Goal: Task Accomplishment & Management: Use online tool/utility

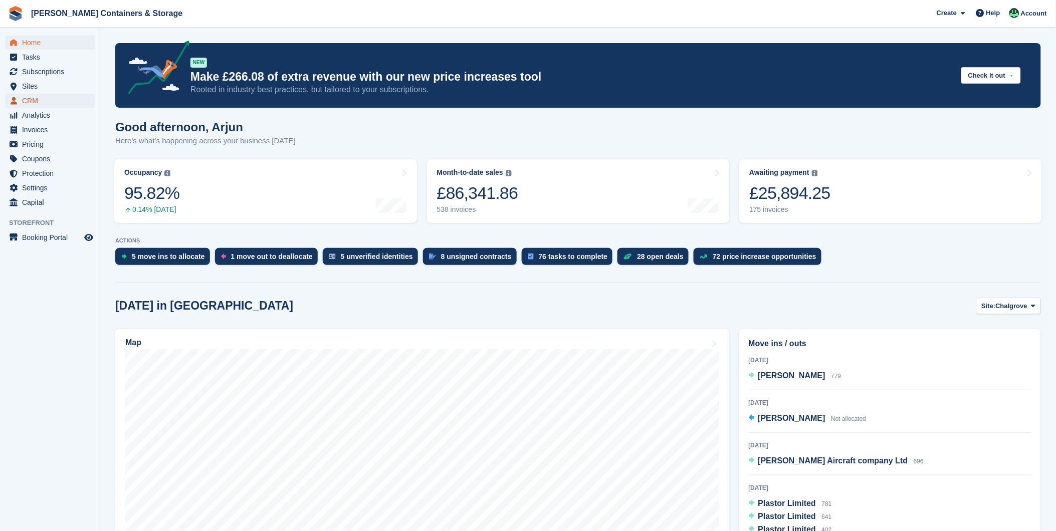
click at [35, 101] on span "CRM" at bounding box center [52, 101] width 60 height 14
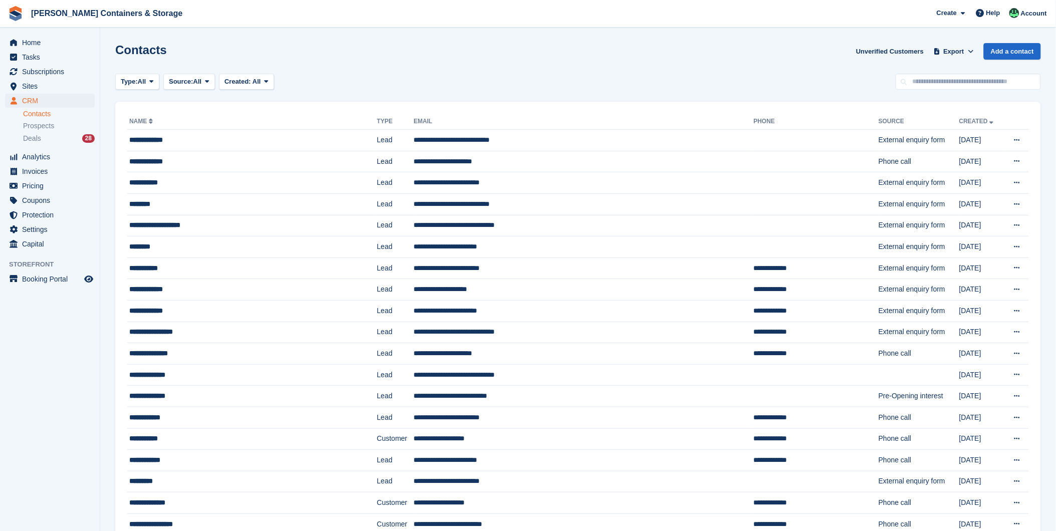
click at [32, 116] on link "Contacts" at bounding box center [59, 114] width 72 height 10
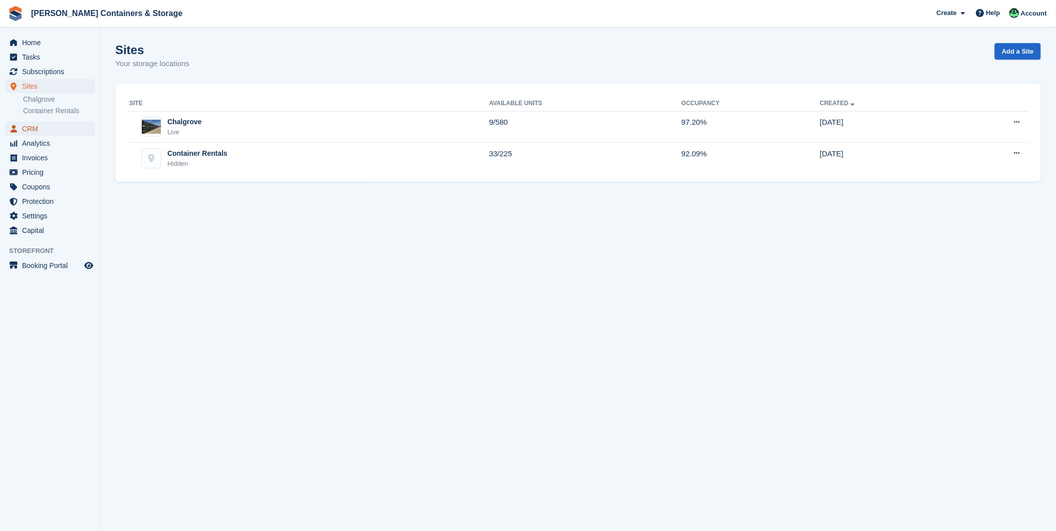
click at [35, 127] on span "CRM" at bounding box center [52, 129] width 60 height 14
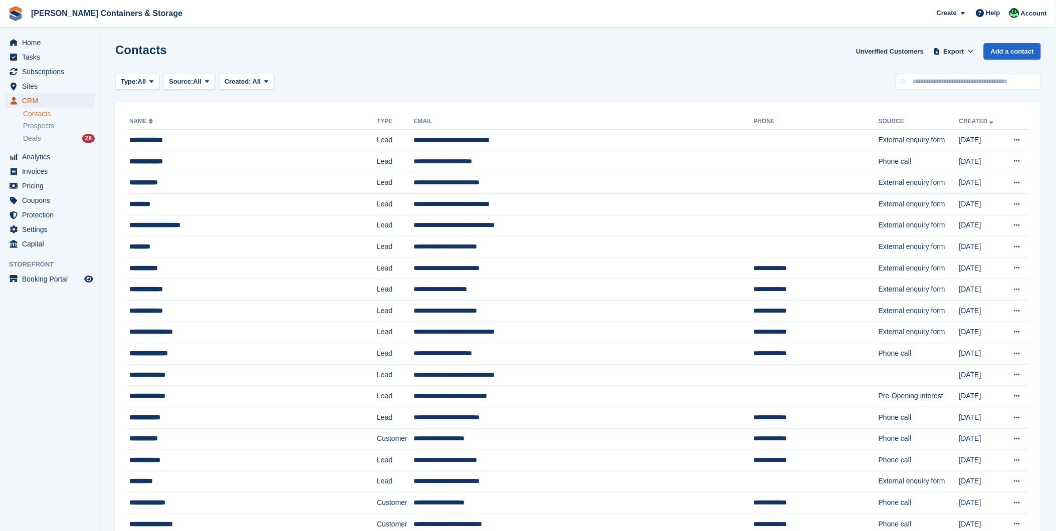
click at [24, 101] on span "CRM" at bounding box center [52, 101] width 60 height 14
click at [928, 78] on input "text" at bounding box center [968, 82] width 145 height 17
type input "**********"
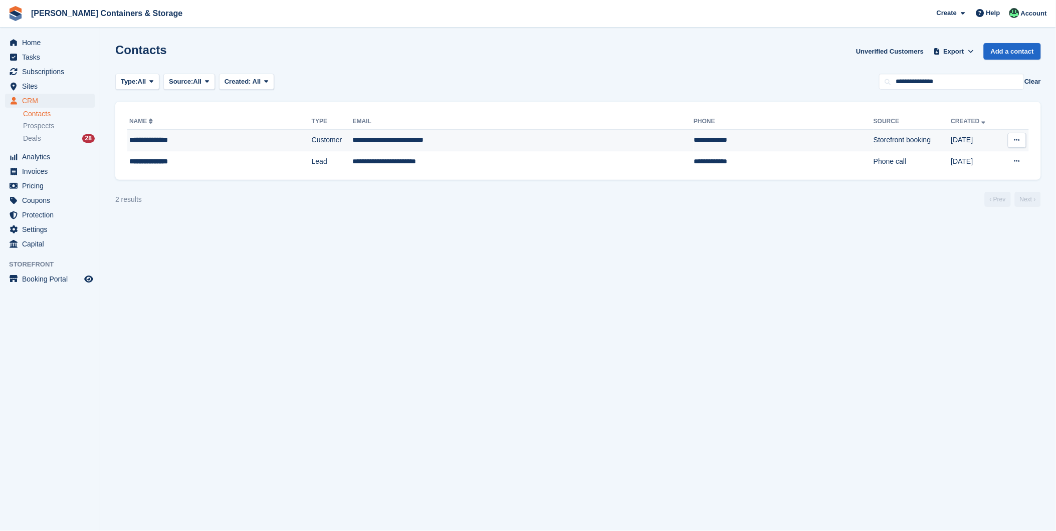
click at [146, 135] on div "**********" at bounding box center [196, 140] width 134 height 11
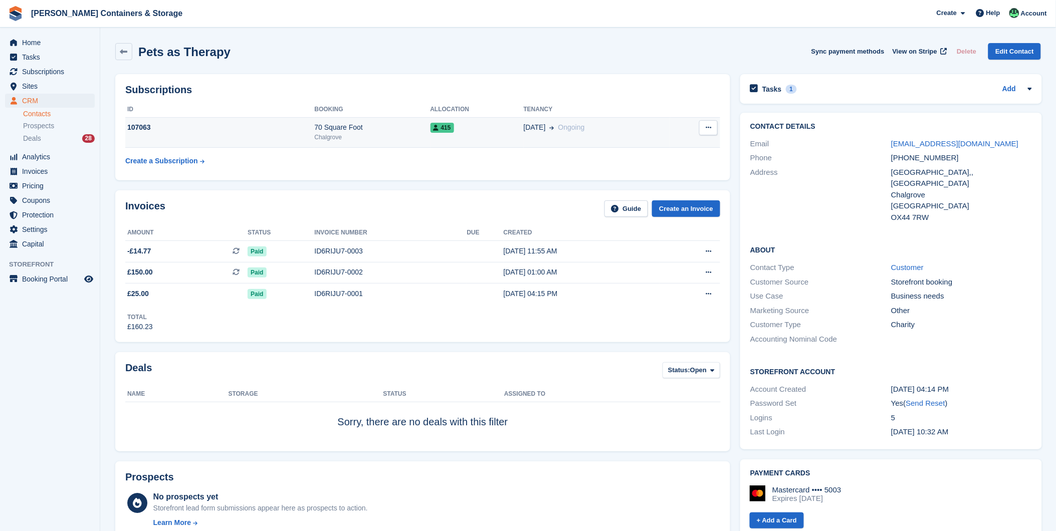
click at [352, 125] on div "70 Square Foot" at bounding box center [372, 127] width 116 height 11
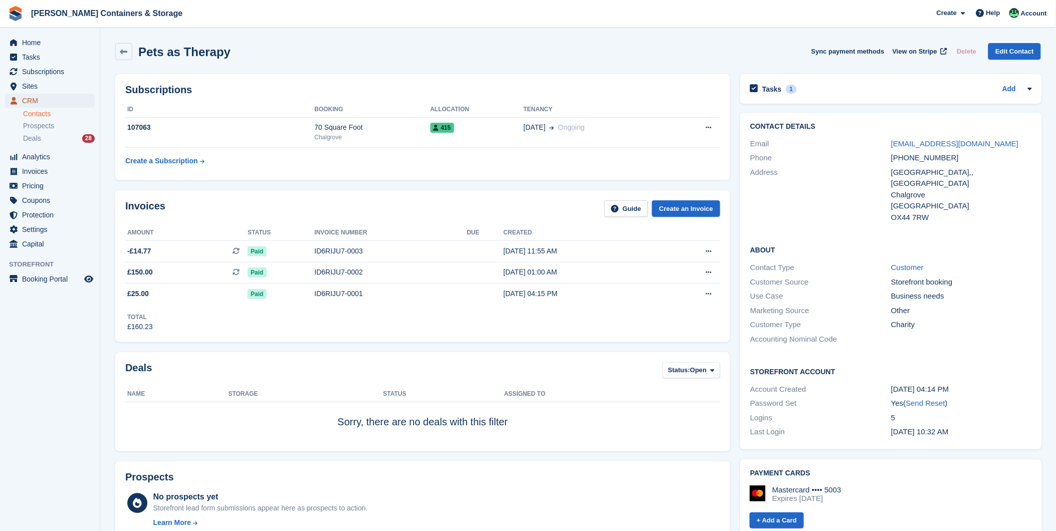
click at [25, 98] on span "CRM" at bounding box center [52, 101] width 60 height 14
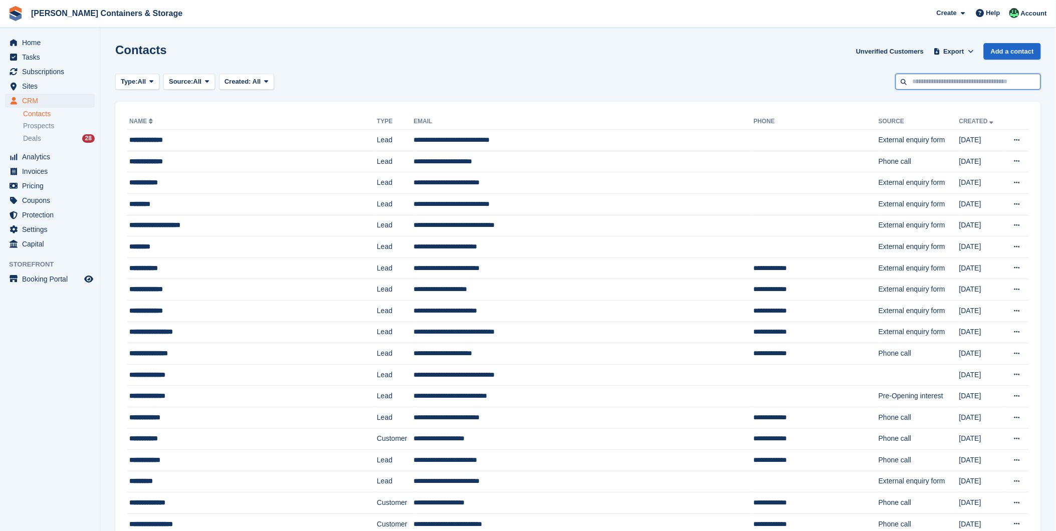
click at [931, 76] on input "text" at bounding box center [968, 82] width 145 height 17
type input "**********"
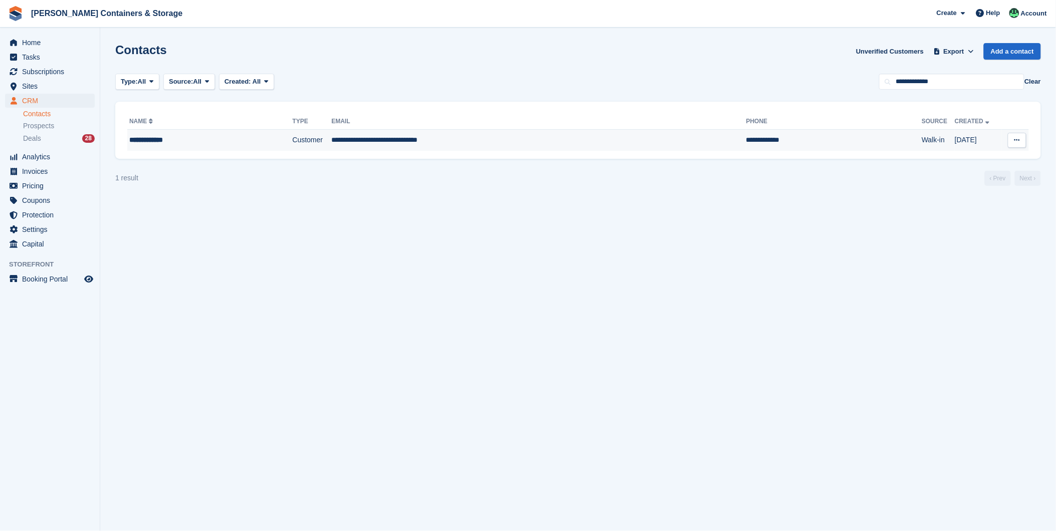
click at [178, 141] on div "**********" at bounding box center [192, 140] width 127 height 11
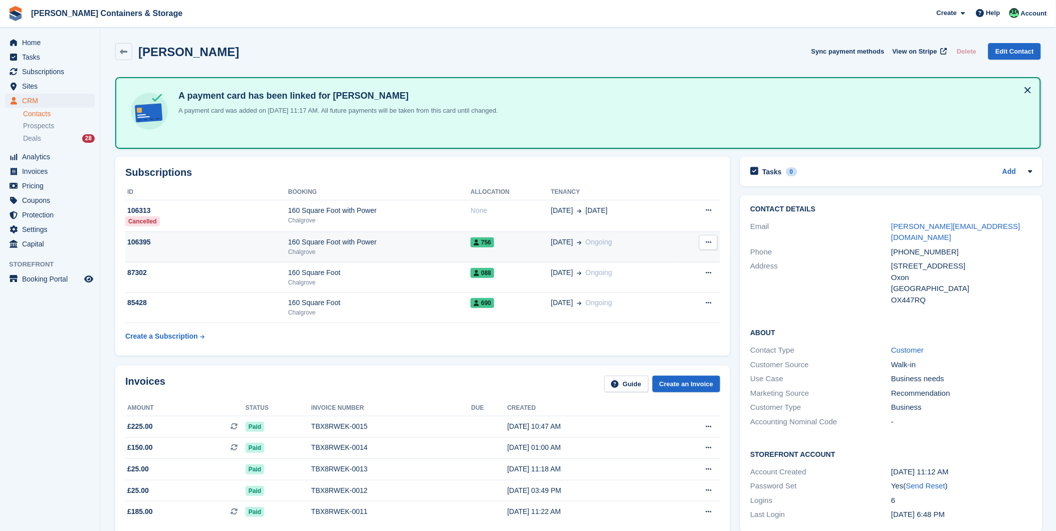
click at [368, 252] on div "Chalgrove" at bounding box center [379, 252] width 182 height 9
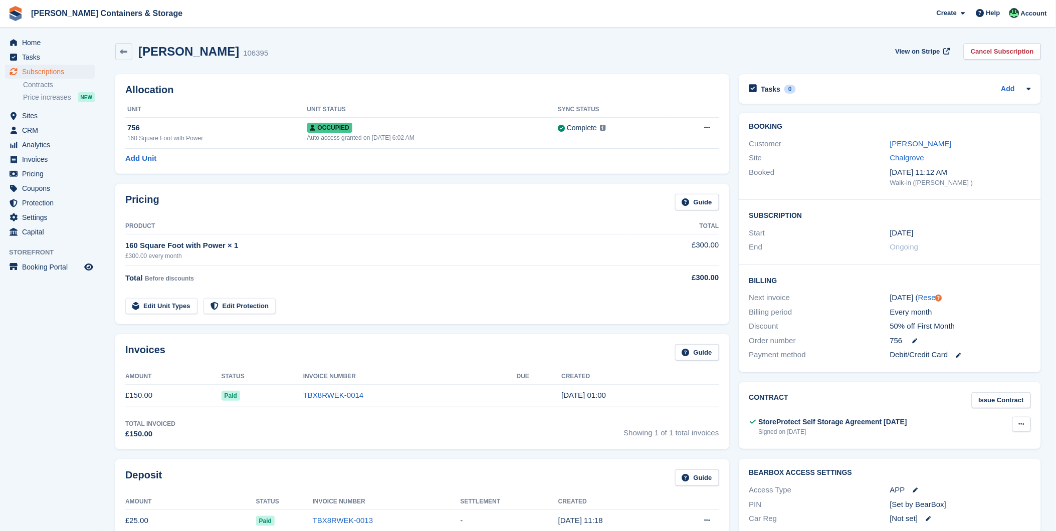
click at [1021, 427] on icon at bounding box center [1022, 424] width 6 height 7
click at [974, 446] on p "View" at bounding box center [982, 444] width 87 height 13
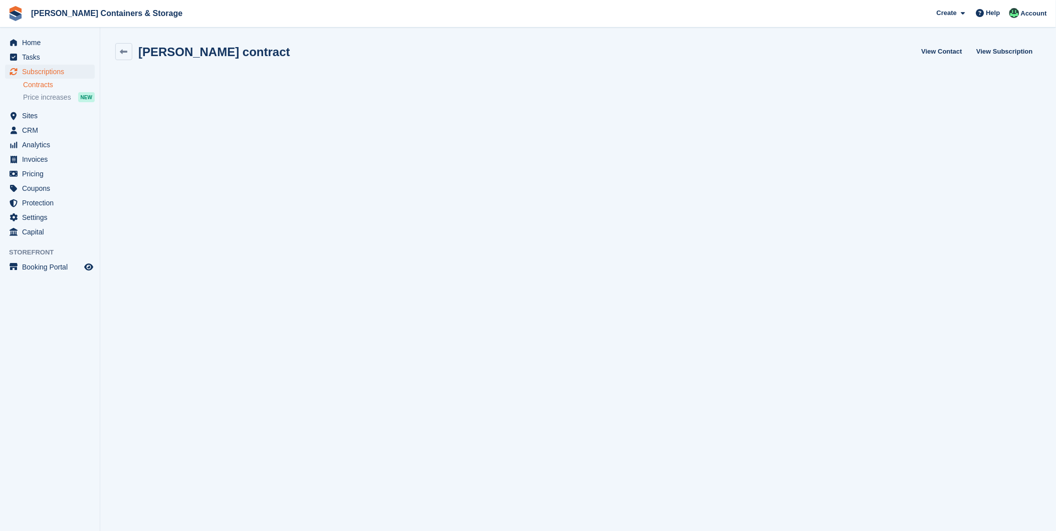
scroll to position [1, 0]
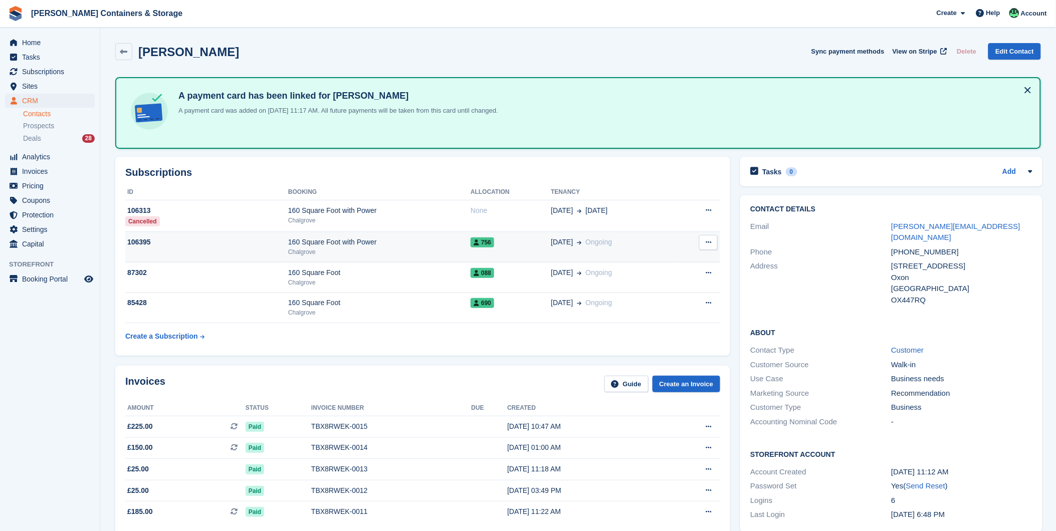
click at [381, 248] on div "Chalgrove" at bounding box center [379, 252] width 182 height 9
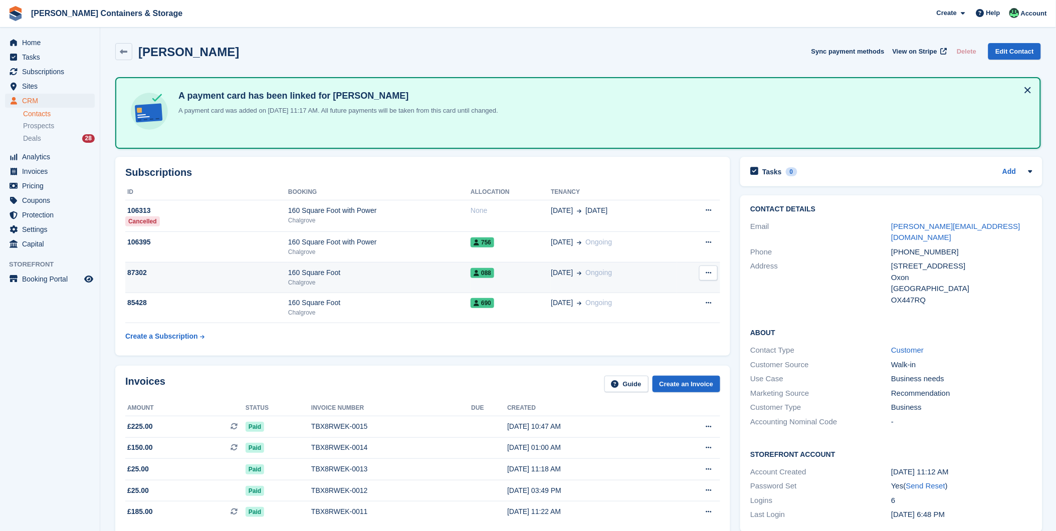
click at [320, 271] on div "160 Square Foot" at bounding box center [379, 273] width 182 height 11
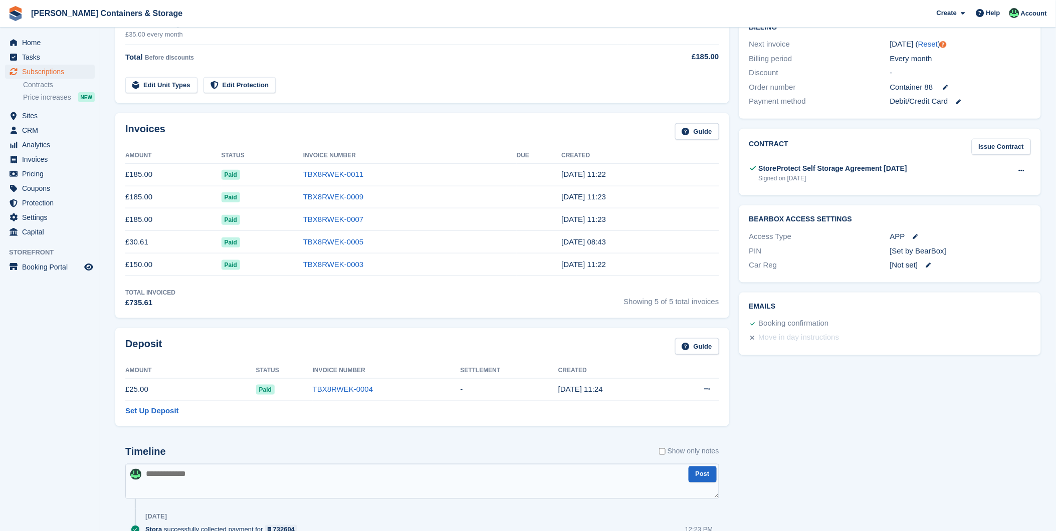
scroll to position [278, 0]
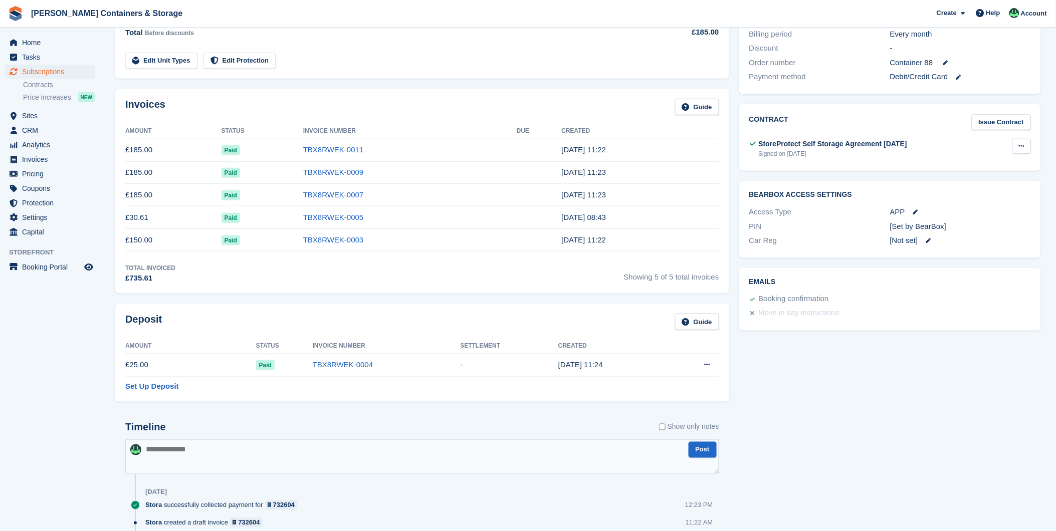
click at [1020, 145] on icon at bounding box center [1022, 146] width 6 height 7
click at [963, 169] on p "View" at bounding box center [982, 165] width 87 height 13
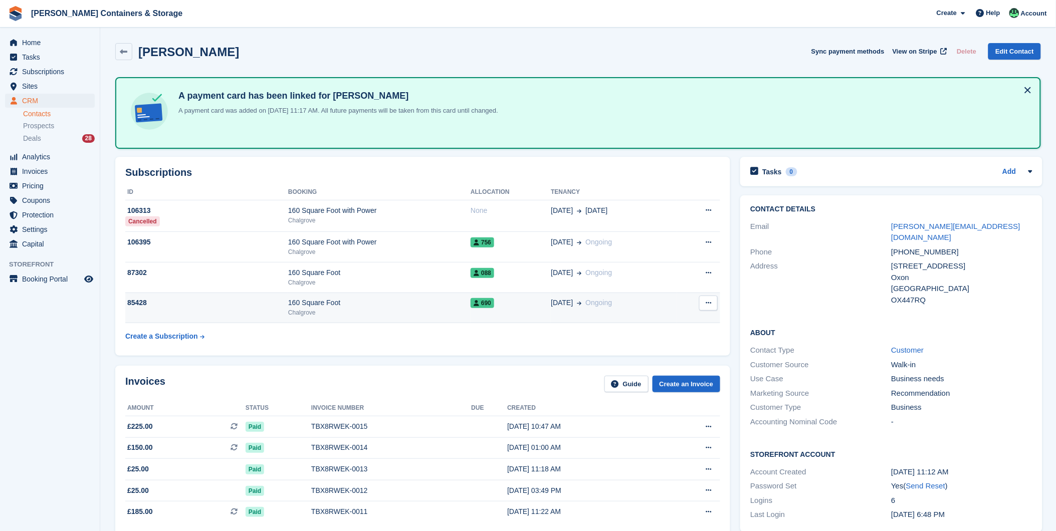
click at [317, 314] on div "Chalgrove" at bounding box center [379, 312] width 182 height 9
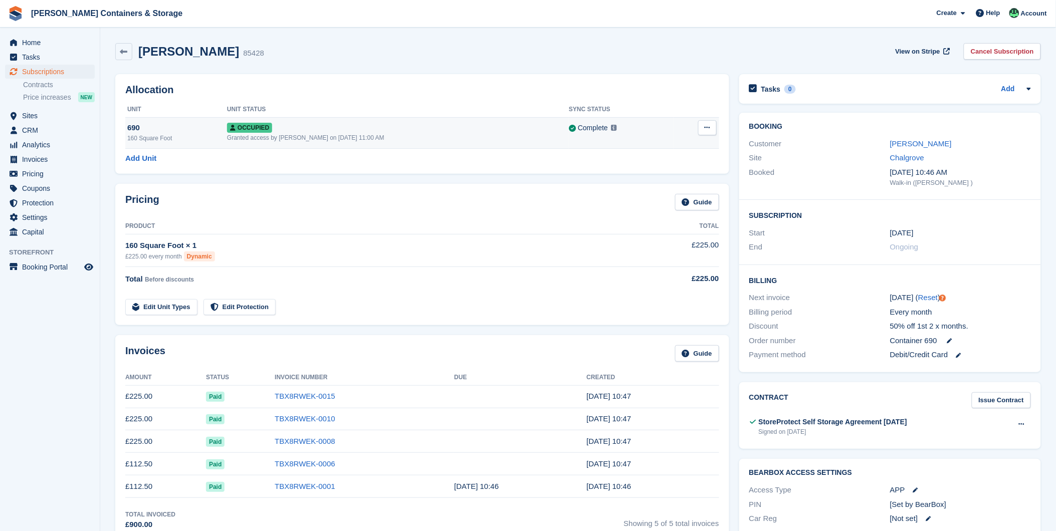
click at [303, 132] on div "Occupied" at bounding box center [398, 127] width 342 height 11
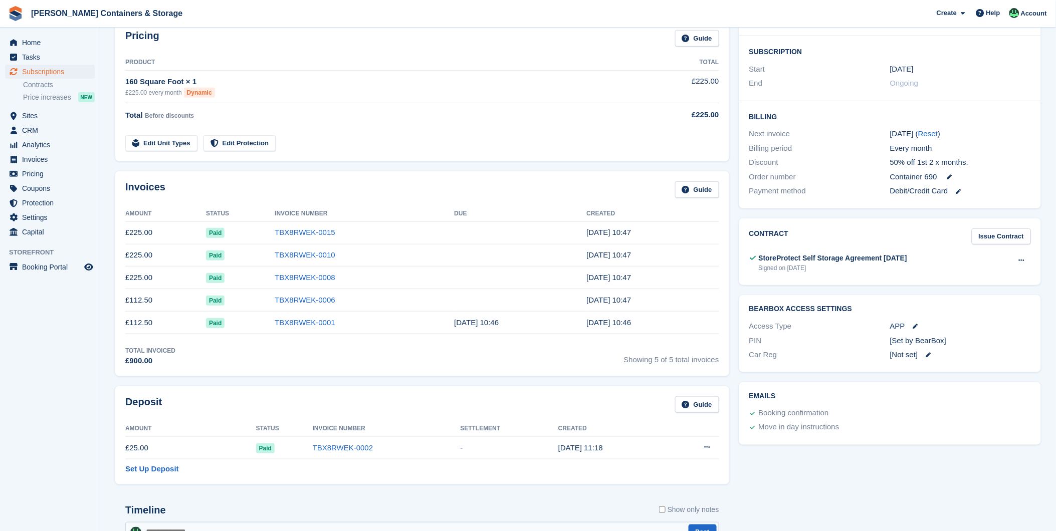
scroll to position [278, 0]
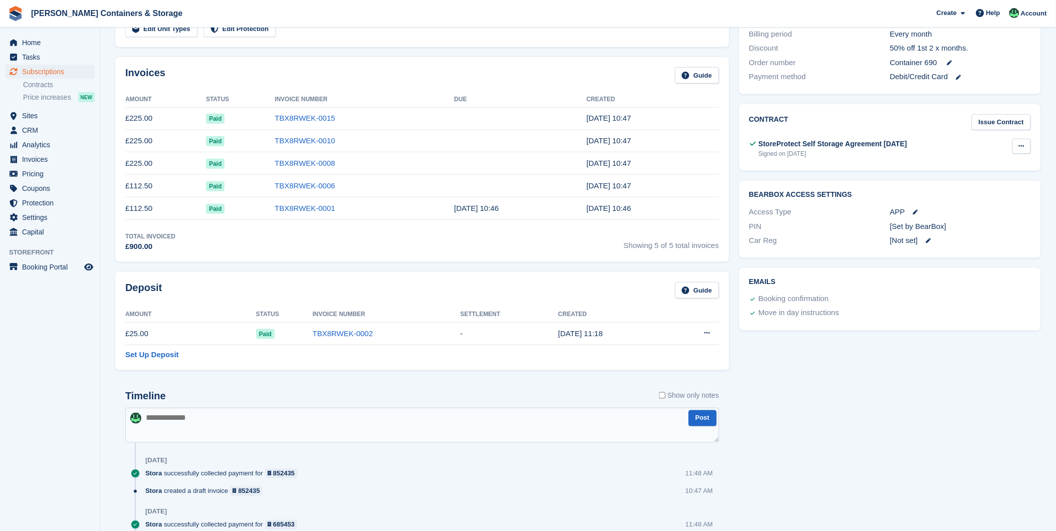
click at [1023, 147] on icon at bounding box center [1022, 146] width 6 height 7
click at [990, 165] on p "View" at bounding box center [982, 165] width 87 height 13
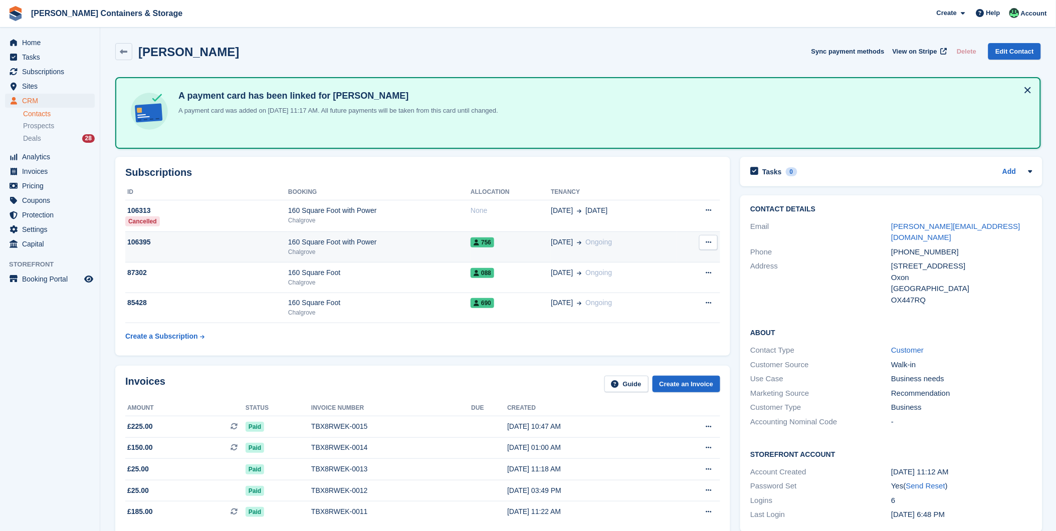
click at [313, 246] on div "160 Square Foot with Power" at bounding box center [379, 242] width 182 height 11
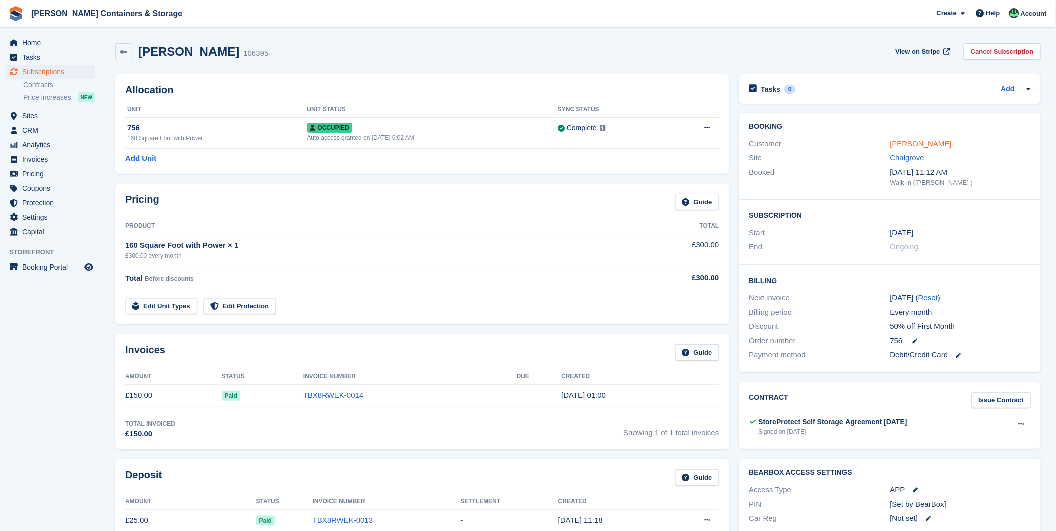
click at [901, 147] on link "[PERSON_NAME]" at bounding box center [921, 143] width 62 height 9
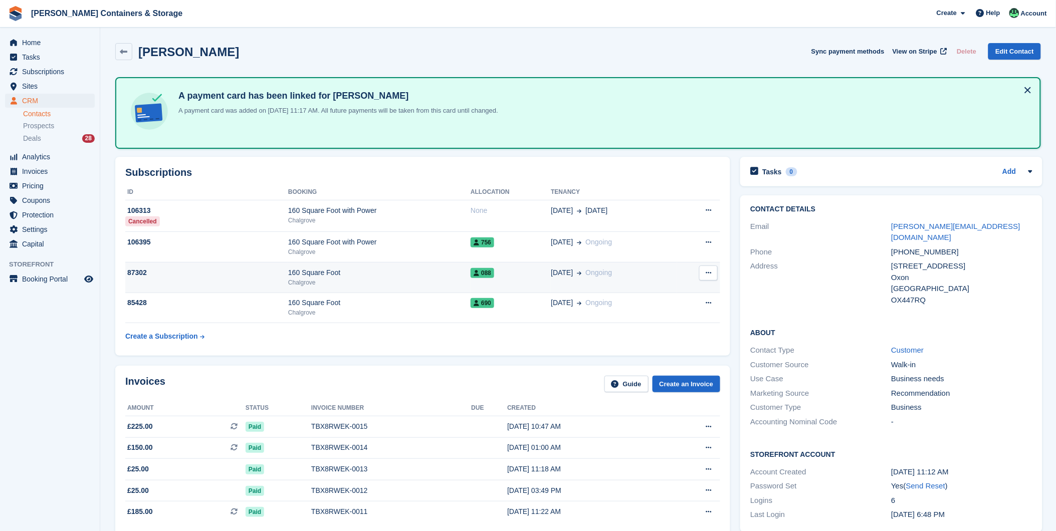
click at [336, 268] on div "160 Square Foot" at bounding box center [379, 273] width 182 height 11
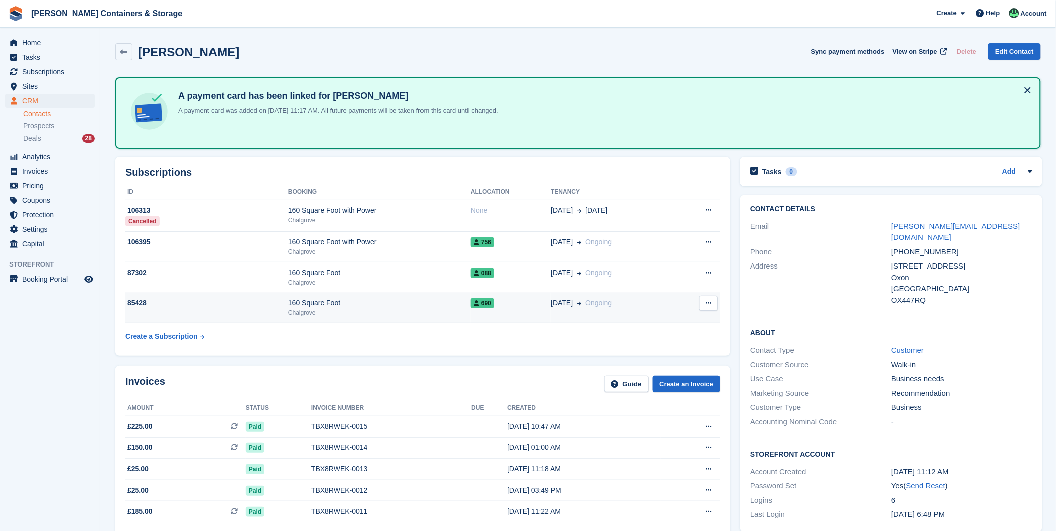
click at [375, 306] on div "160 Square Foot" at bounding box center [379, 303] width 182 height 11
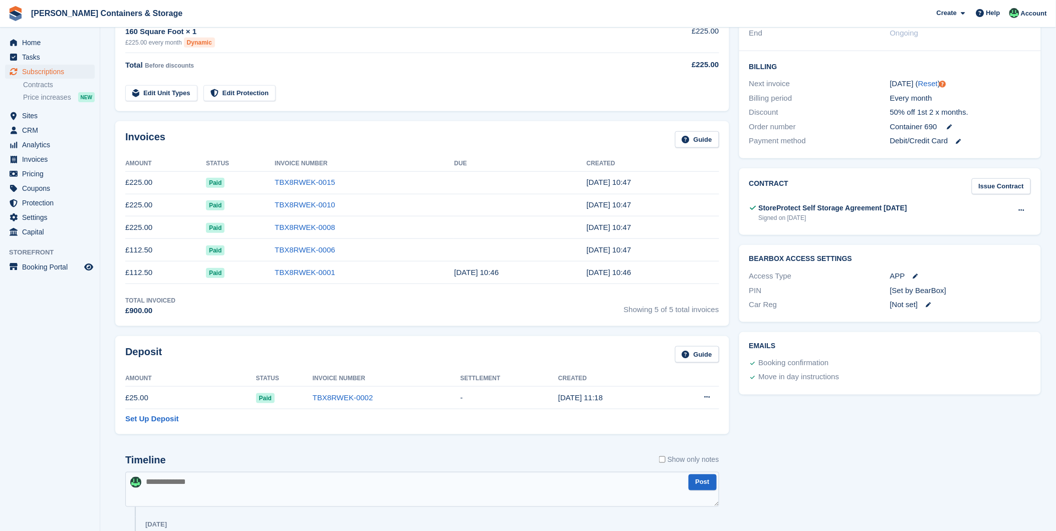
scroll to position [223, 0]
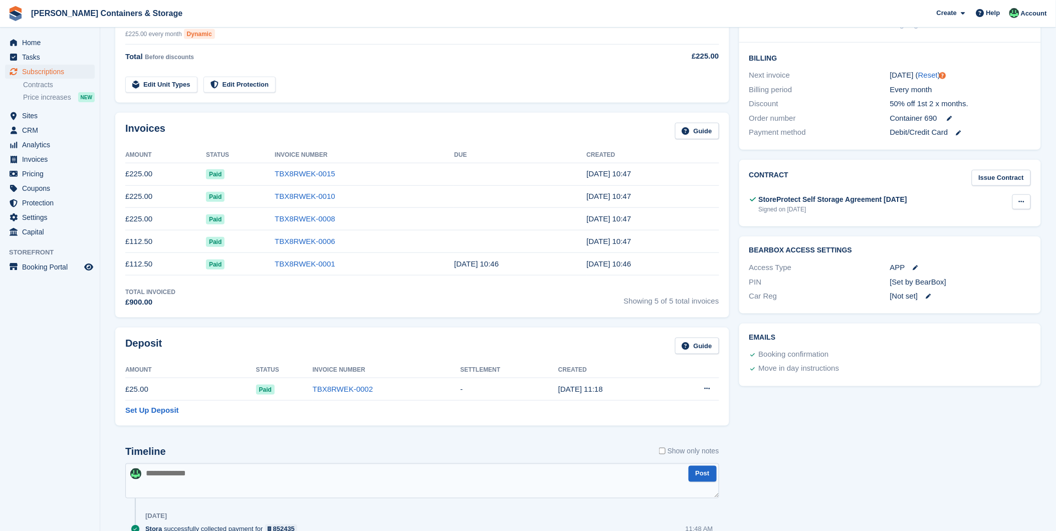
click at [1022, 202] on icon at bounding box center [1022, 201] width 6 height 7
click at [963, 223] on p "View" at bounding box center [982, 221] width 87 height 13
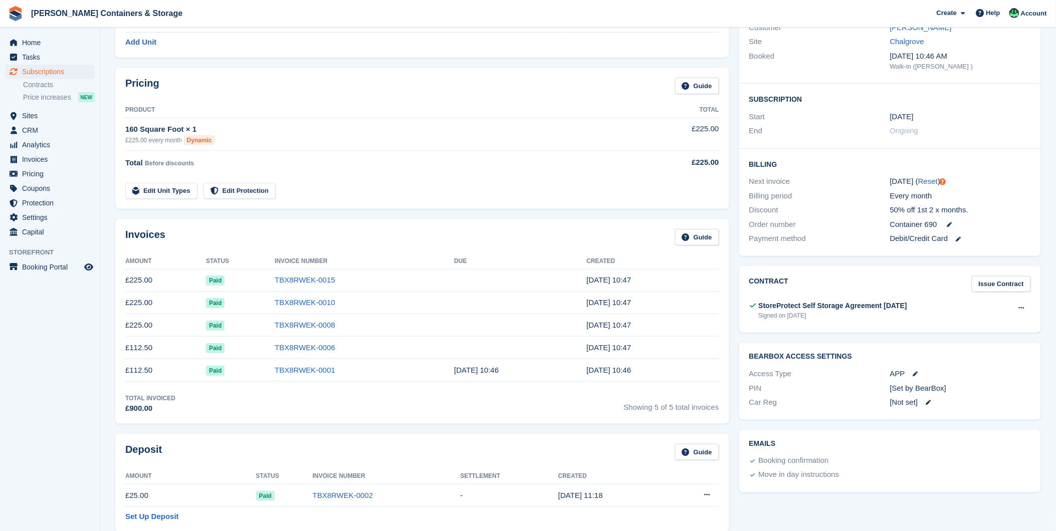
scroll to position [56, 0]
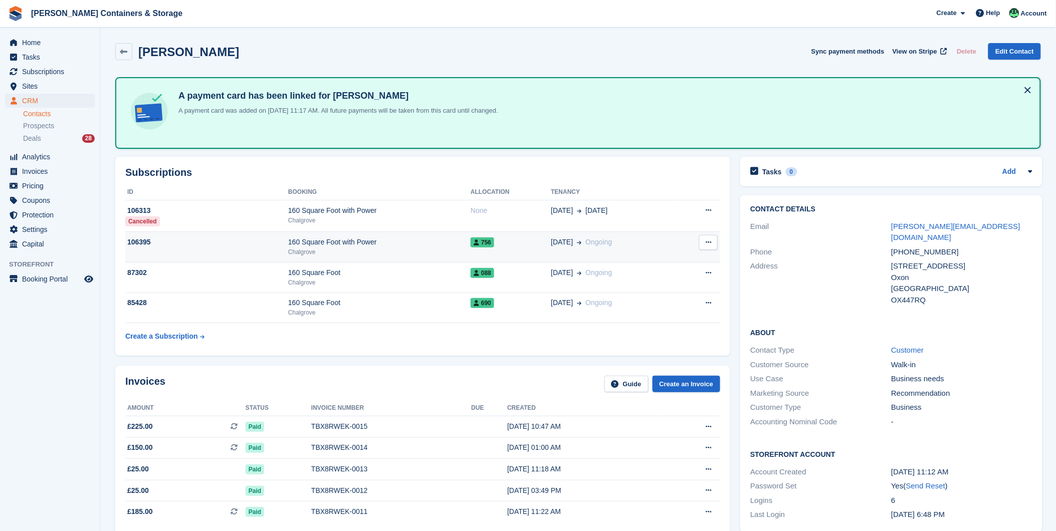
click at [310, 242] on div "160 Square Foot with Power" at bounding box center [379, 242] width 182 height 11
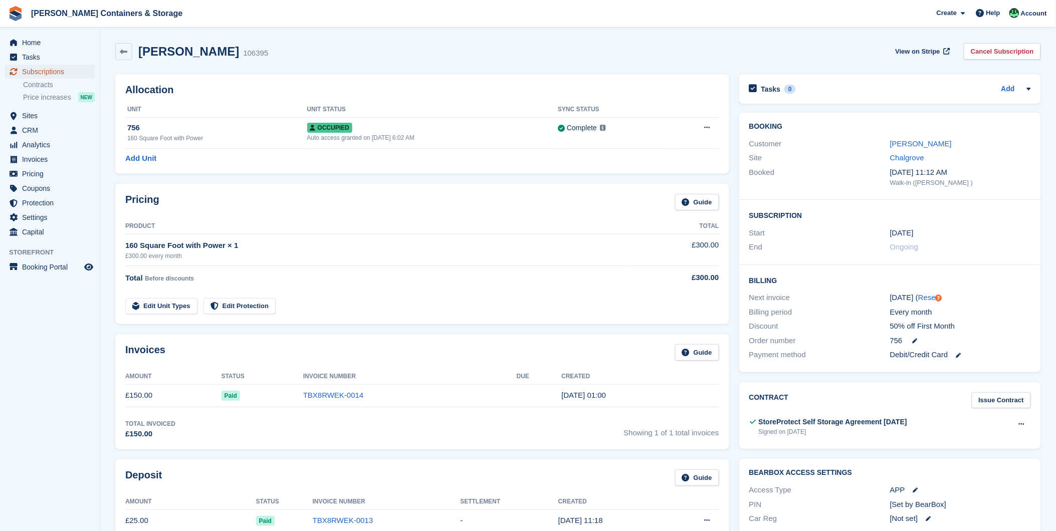
click at [40, 69] on span "Subscriptions" at bounding box center [52, 72] width 60 height 14
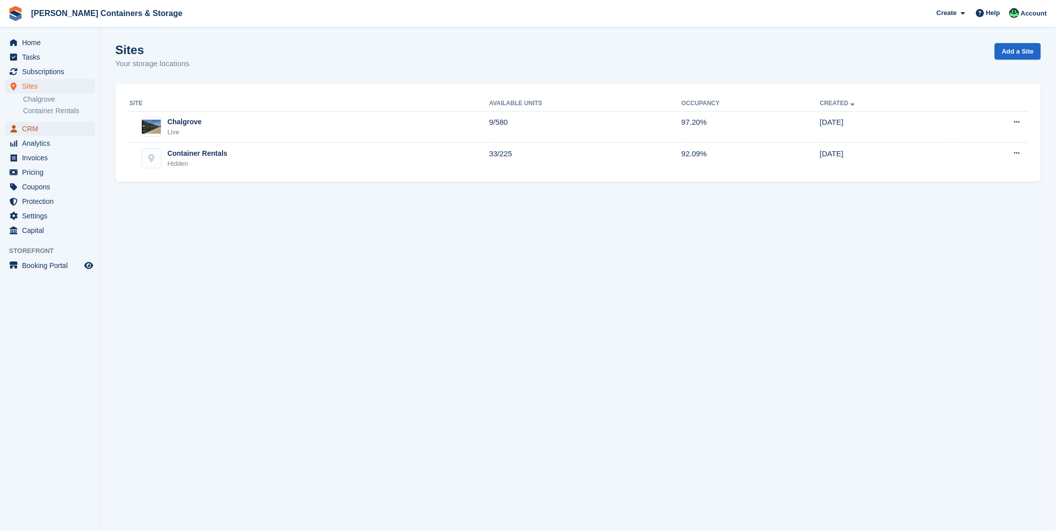
click at [28, 134] on span "CRM" at bounding box center [52, 129] width 60 height 14
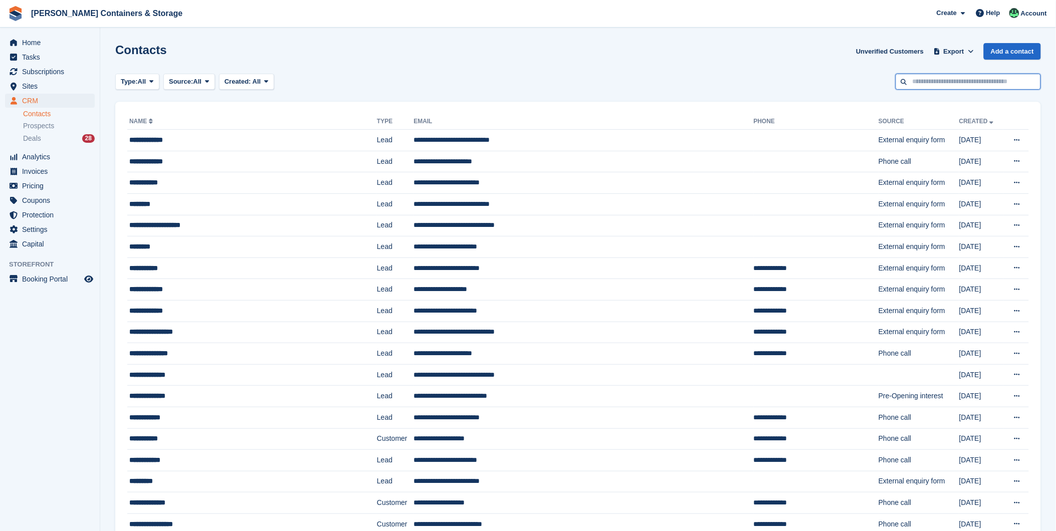
click at [964, 86] on input "text" at bounding box center [968, 82] width 145 height 17
type input "******"
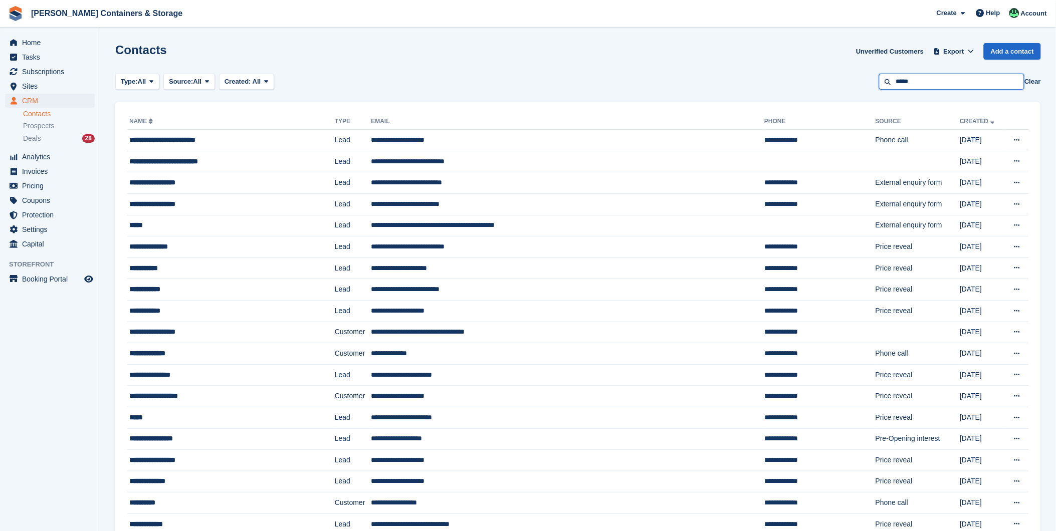
drag, startPoint x: 964, startPoint y: 86, endPoint x: 720, endPoint y: 89, distance: 243.6
click at [720, 89] on div "Type: All All Lead Customer Source: All All Storefront Backoffice Pre-Opening i…" at bounding box center [578, 82] width 926 height 17
type input "*****"
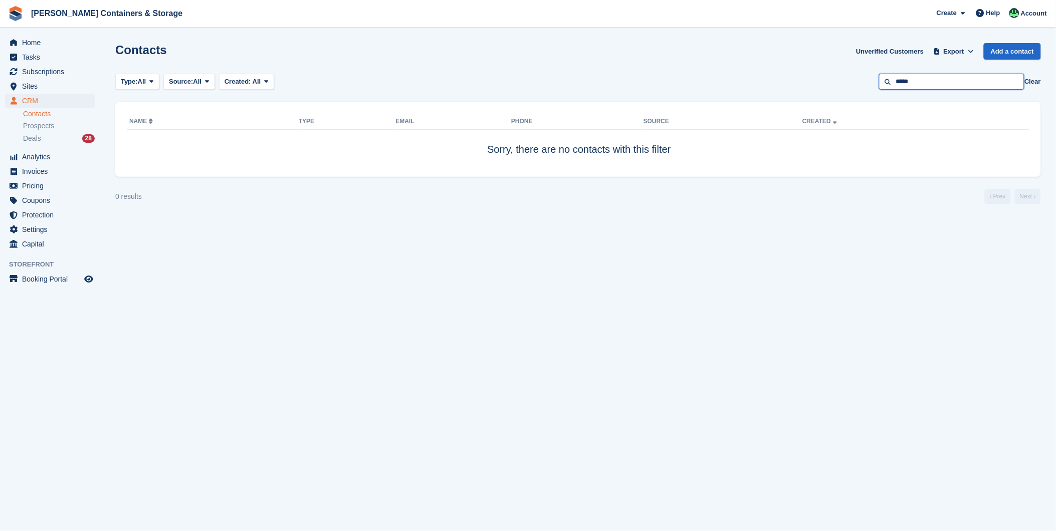
drag, startPoint x: 951, startPoint y: 78, endPoint x: 769, endPoint y: 75, distance: 182.5
click at [769, 75] on div "Type: All All Lead Customer Source: All All Storefront Backoffice Pre-Opening i…" at bounding box center [578, 82] width 926 height 17
type input "******"
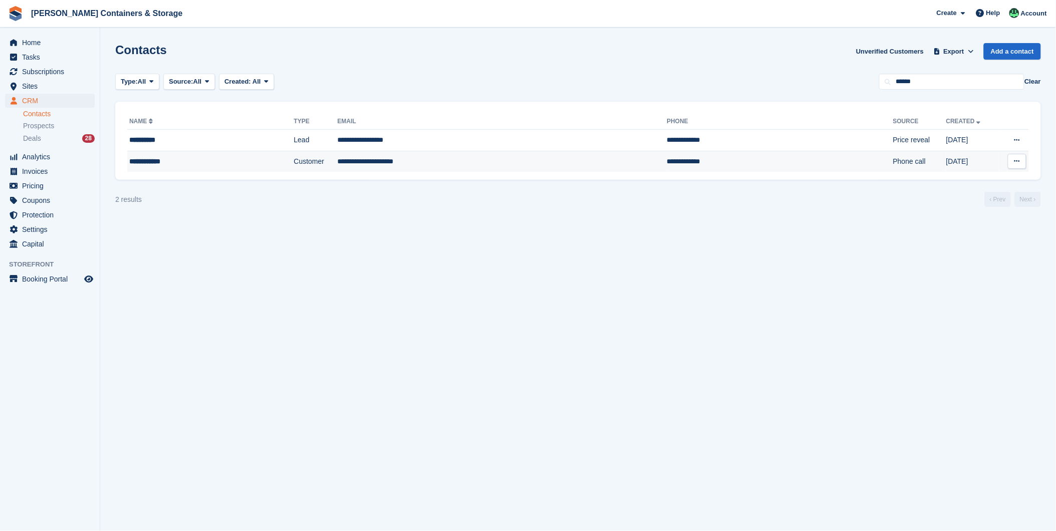
click at [162, 161] on div "**********" at bounding box center [186, 161] width 114 height 11
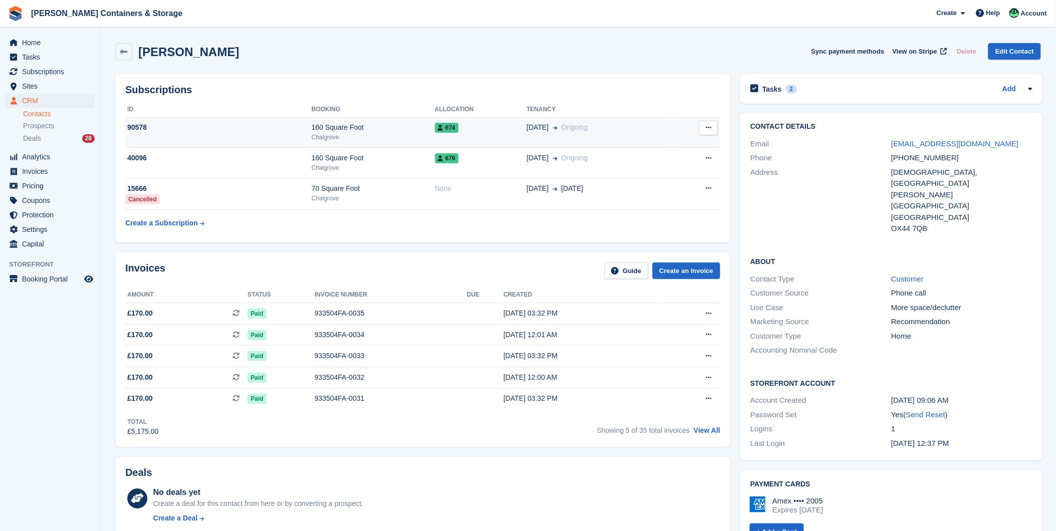
click at [283, 134] on td "90578" at bounding box center [218, 132] width 186 height 31
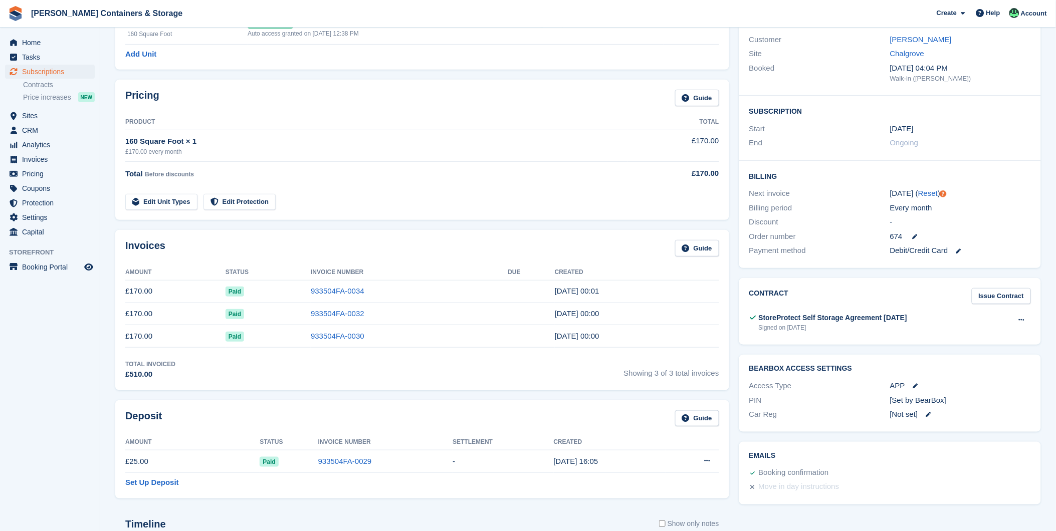
scroll to position [223, 0]
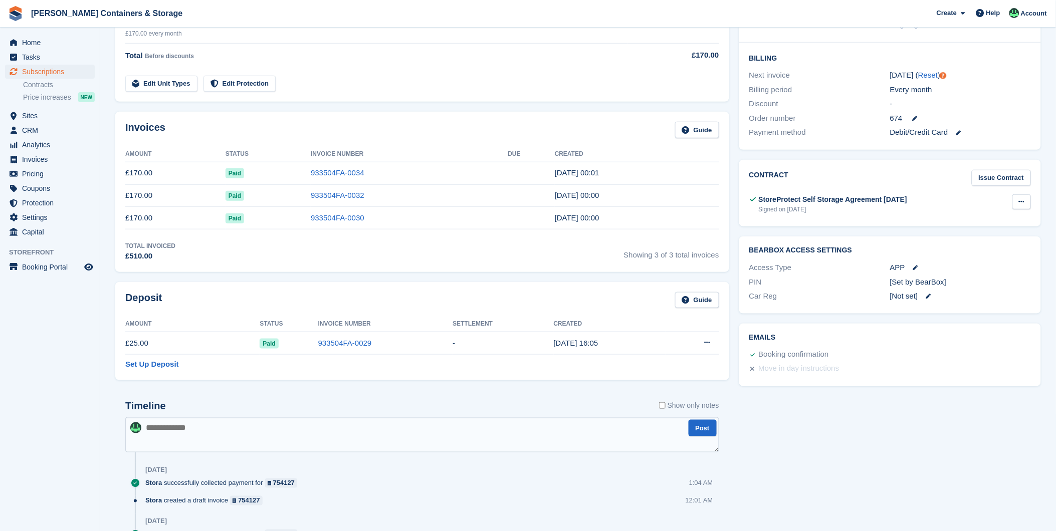
click at [1025, 208] on button at bounding box center [1021, 201] width 19 height 15
click at [989, 226] on p "View" at bounding box center [982, 221] width 87 height 13
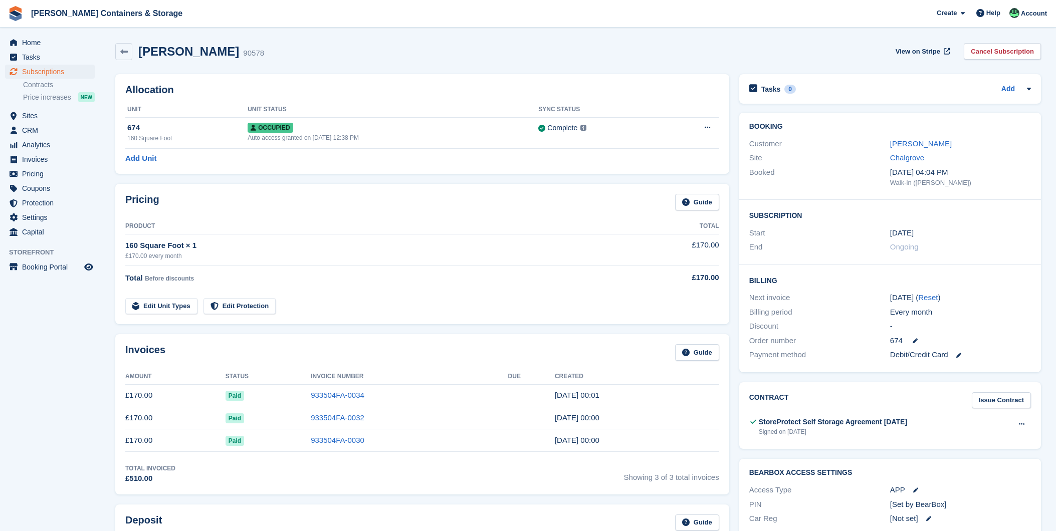
scroll to position [223, 0]
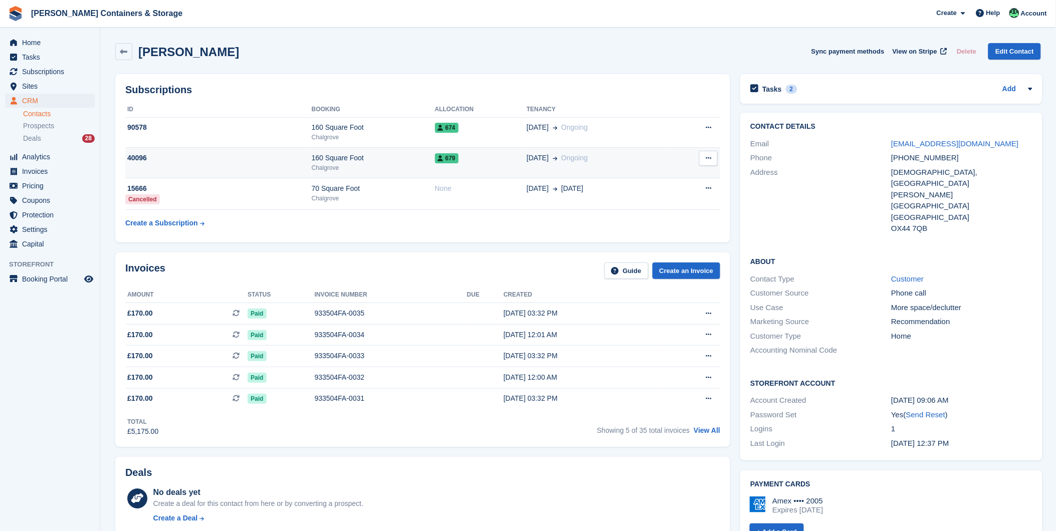
click at [341, 160] on div "160 Square Foot" at bounding box center [373, 158] width 123 height 11
click at [779, 86] on div "Tasks 2" at bounding box center [773, 89] width 47 height 14
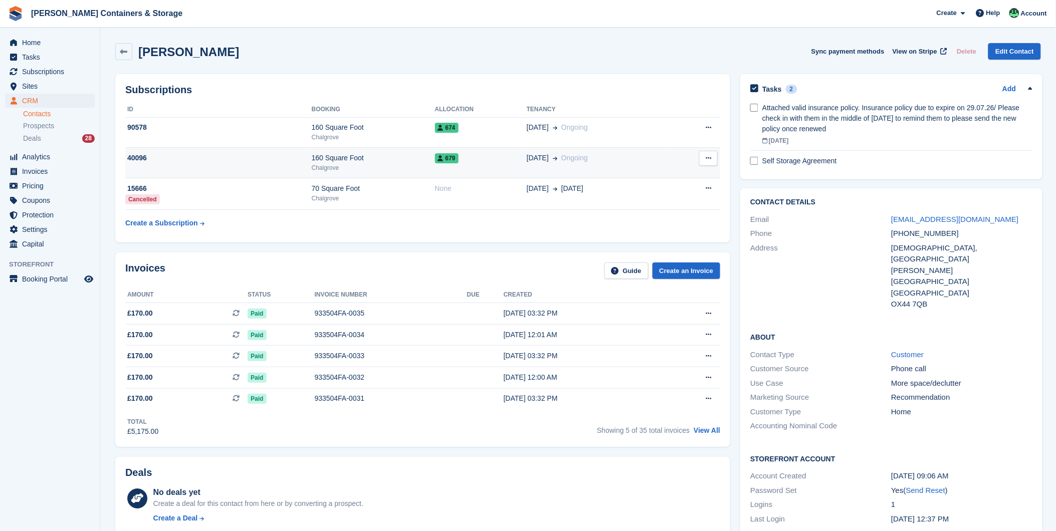
click at [349, 172] on td "160 Square Foot Chalgrove" at bounding box center [373, 163] width 123 height 31
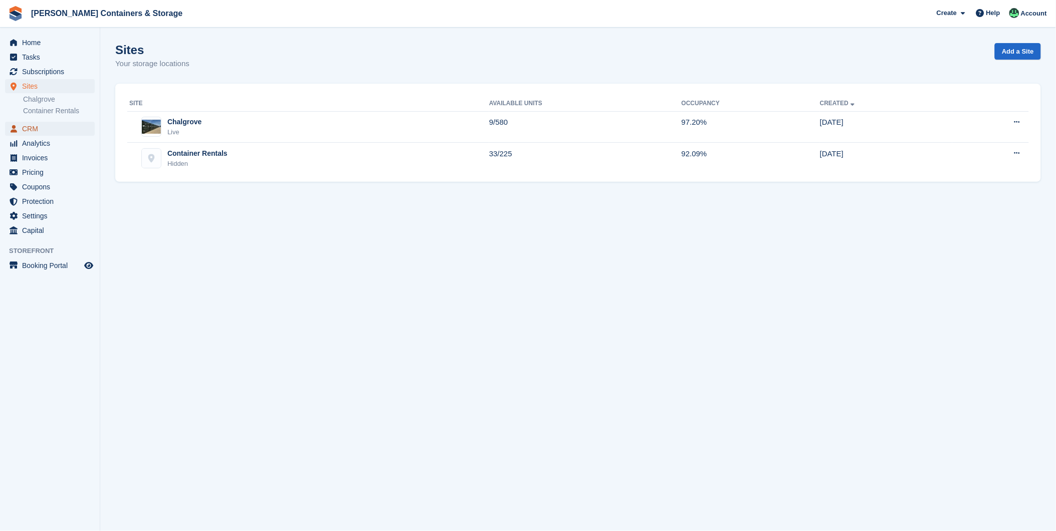
click at [29, 123] on span "CRM" at bounding box center [52, 129] width 60 height 14
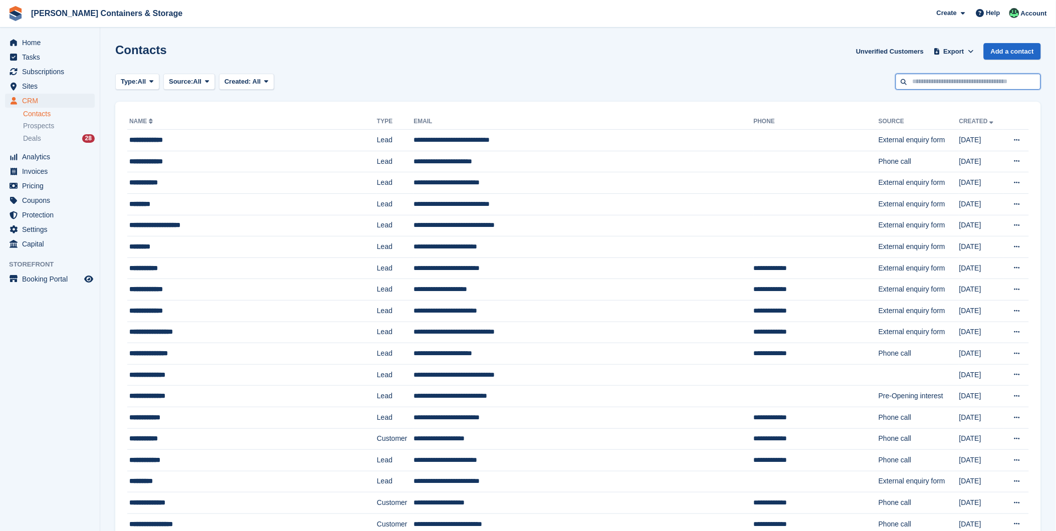
click at [926, 78] on input "text" at bounding box center [968, 82] width 145 height 17
type input "********"
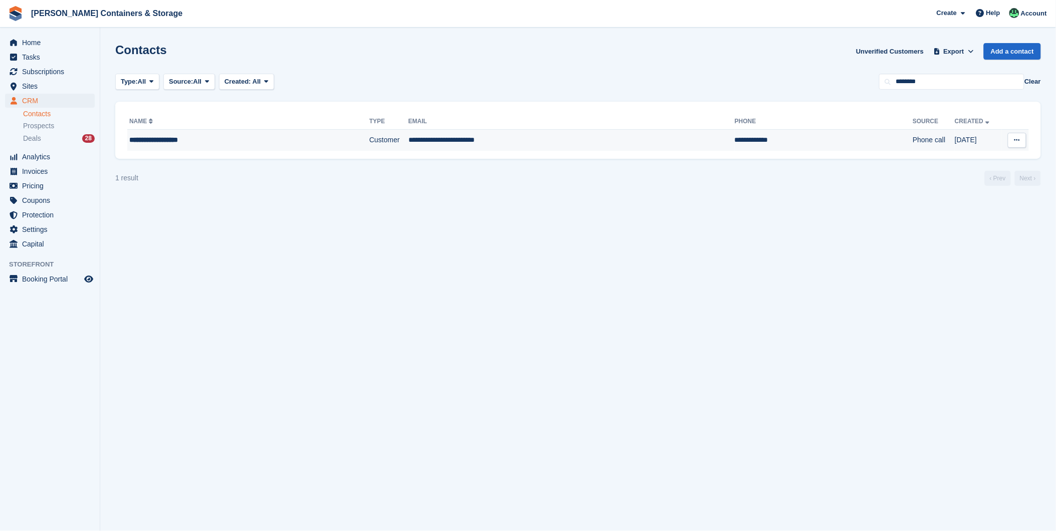
click at [179, 142] on div "**********" at bounding box center [222, 140] width 186 height 11
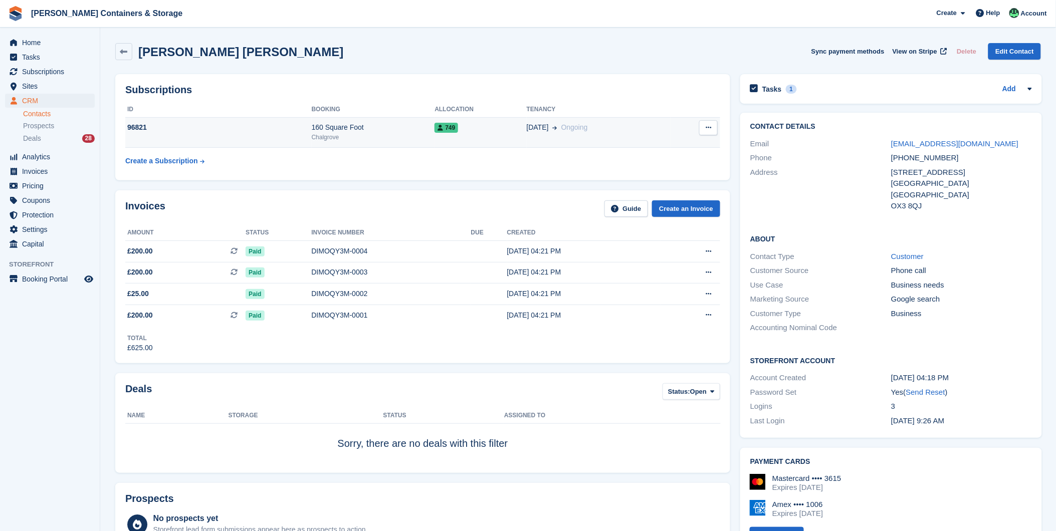
click at [303, 133] on td "96821" at bounding box center [218, 132] width 186 height 31
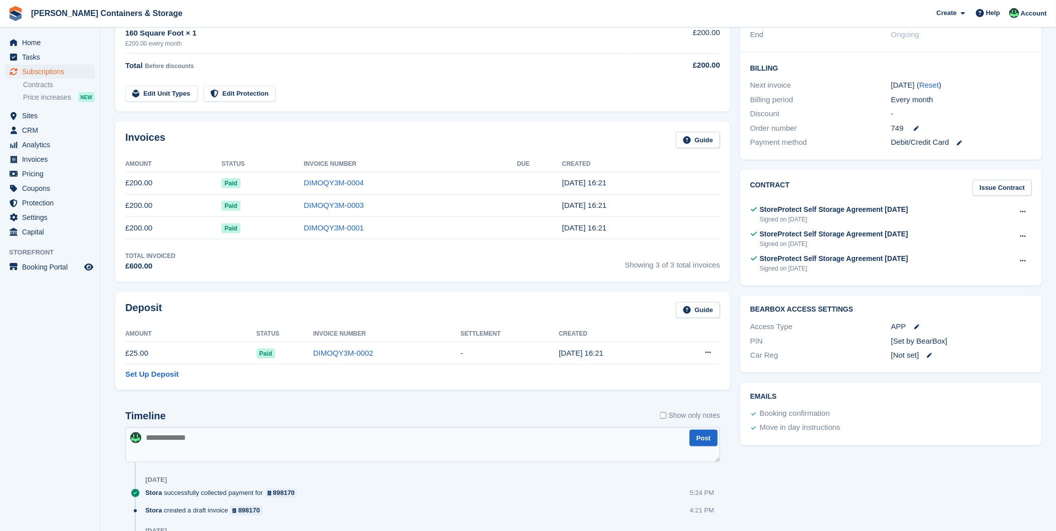
scroll to position [195, 0]
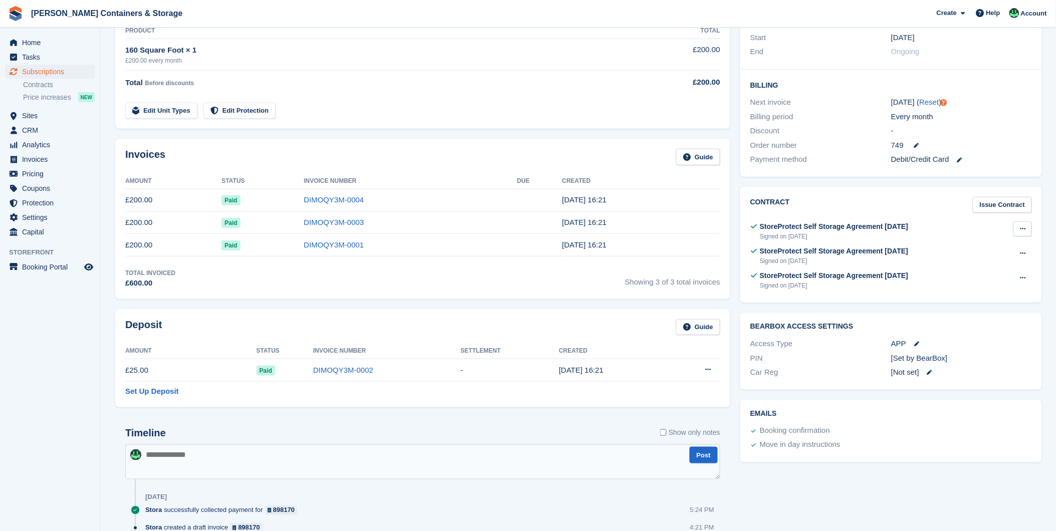
click at [1020, 231] on icon at bounding box center [1023, 229] width 6 height 7
click at [955, 248] on p "View" at bounding box center [983, 248] width 87 height 13
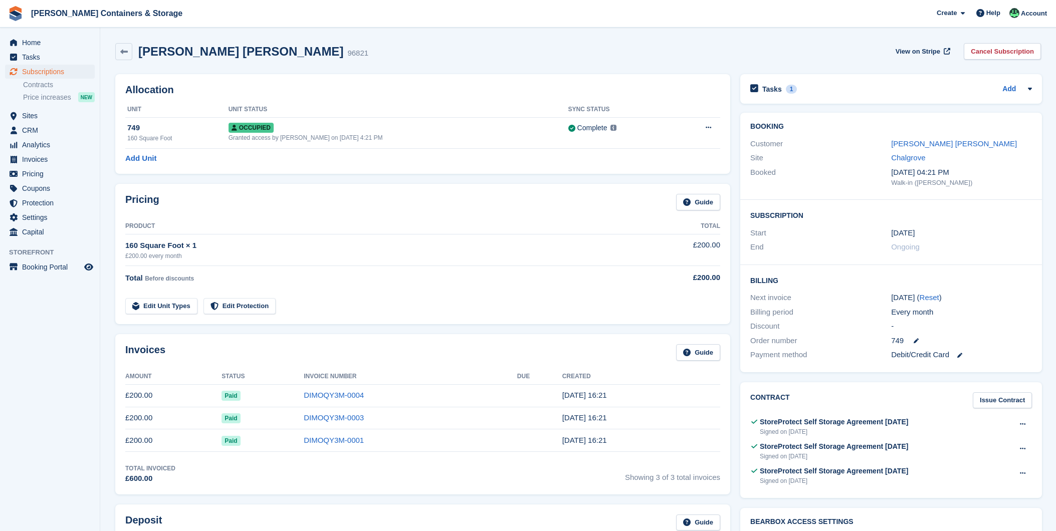
scroll to position [195, 0]
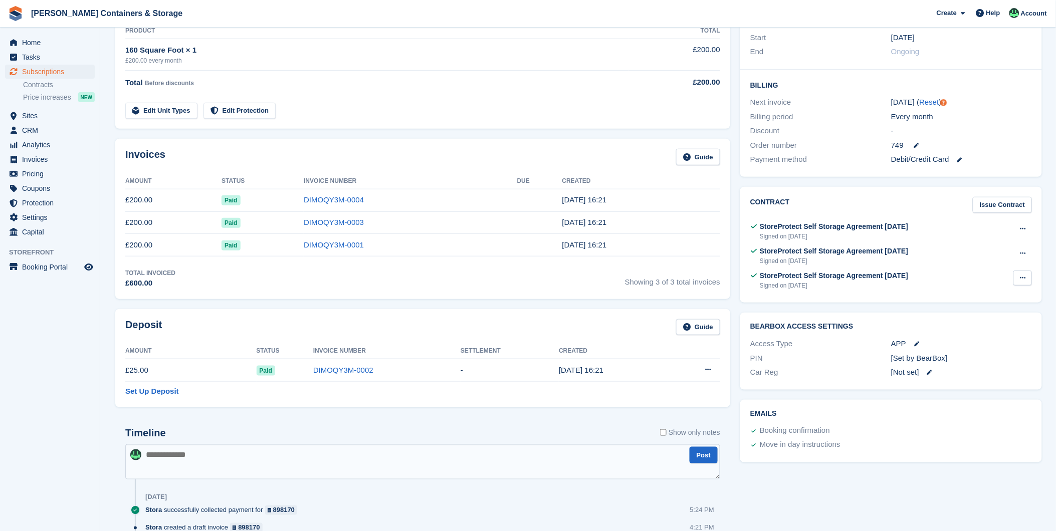
click at [1022, 274] on button at bounding box center [1022, 278] width 19 height 15
click at [951, 296] on p "View" at bounding box center [983, 297] width 87 height 13
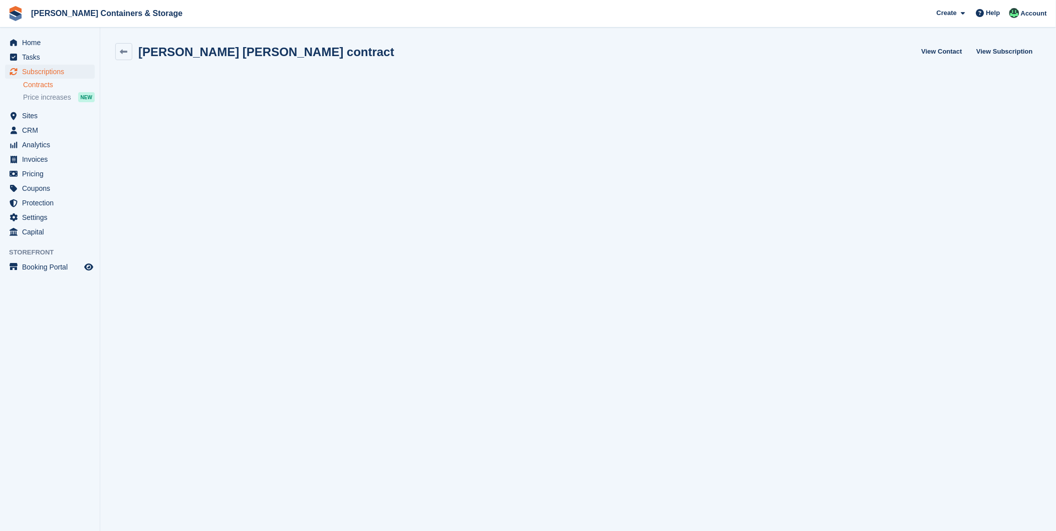
scroll to position [1, 0]
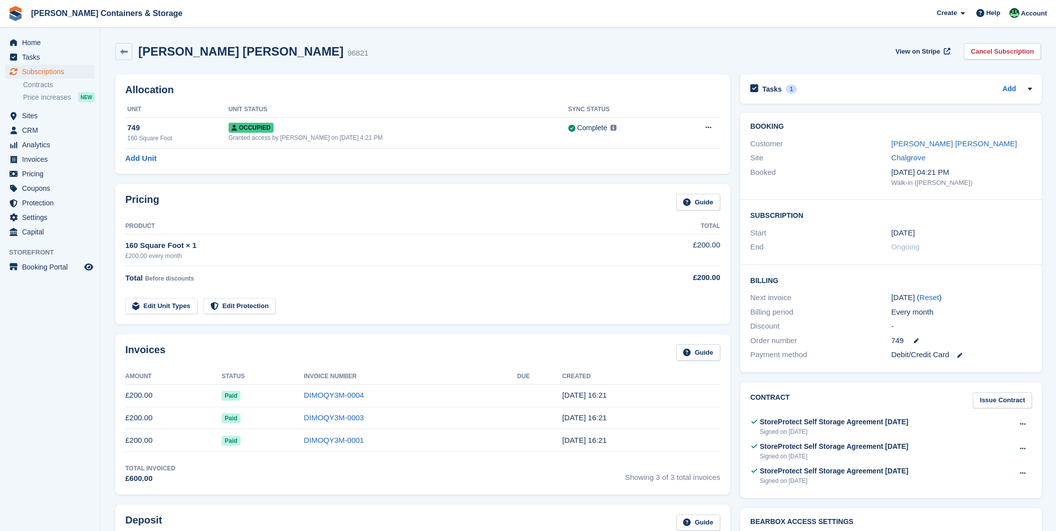
scroll to position [195, 0]
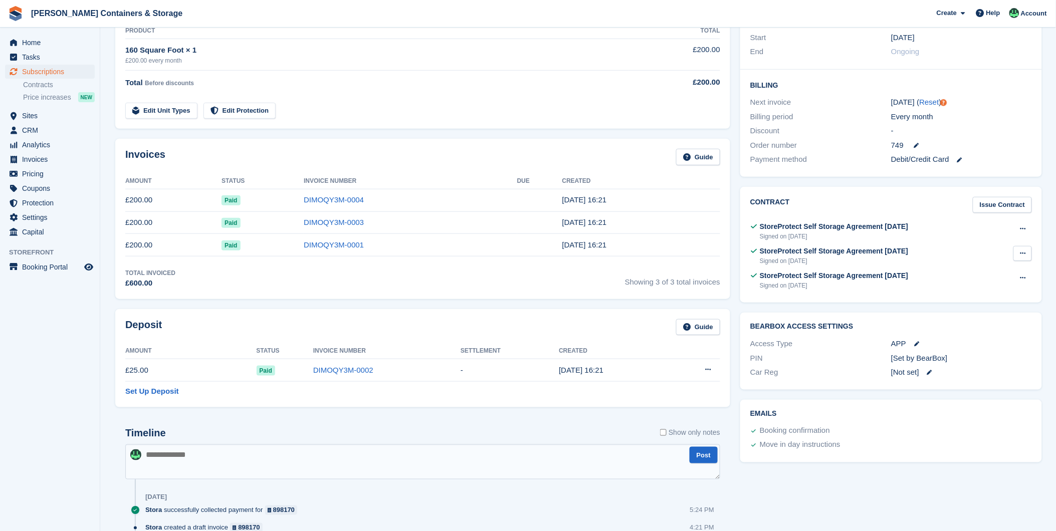
click at [1023, 254] on icon at bounding box center [1023, 253] width 6 height 7
click at [973, 273] on p "View" at bounding box center [983, 273] width 87 height 13
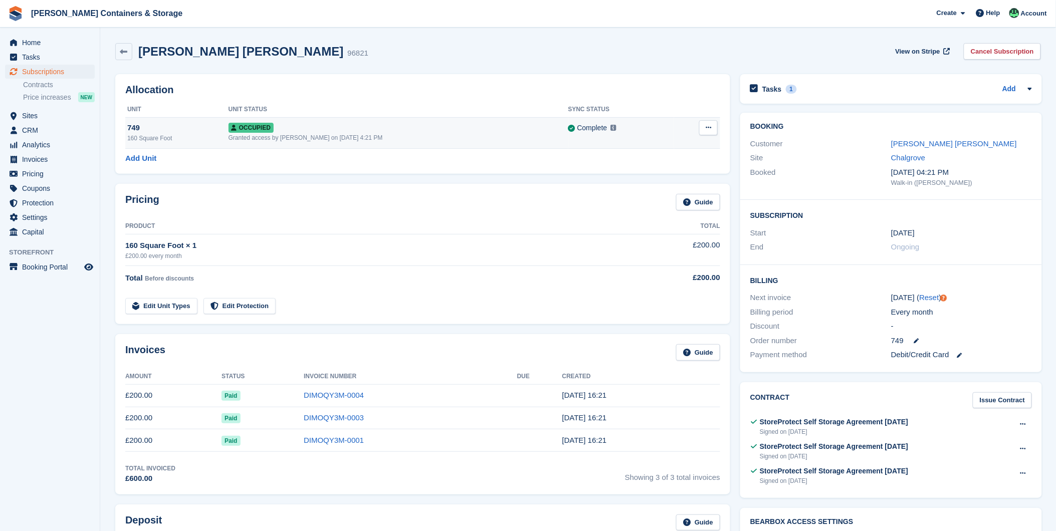
click at [168, 131] on div "749" at bounding box center [177, 128] width 101 height 12
click at [199, 253] on div "£200.00 every month" at bounding box center [377, 256] width 504 height 9
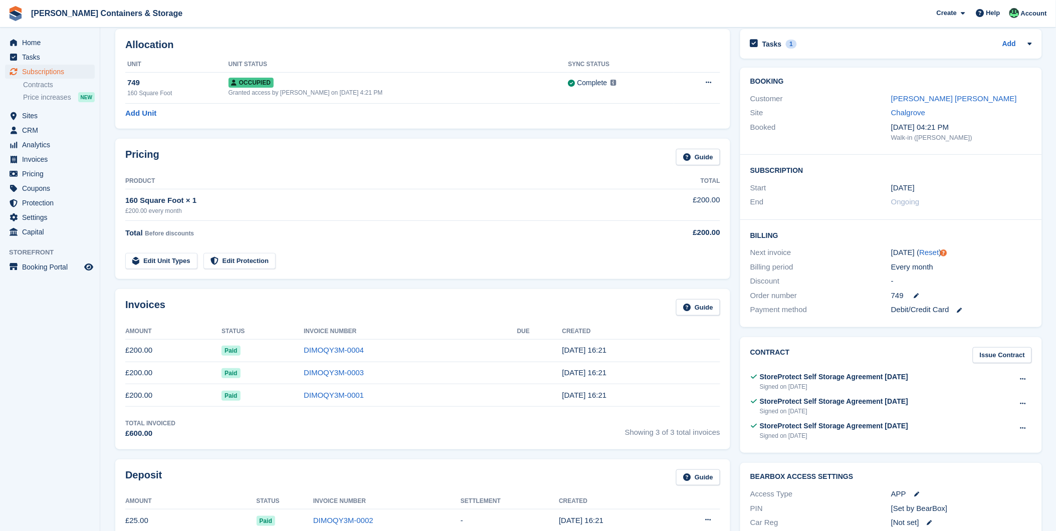
scroll to position [56, 0]
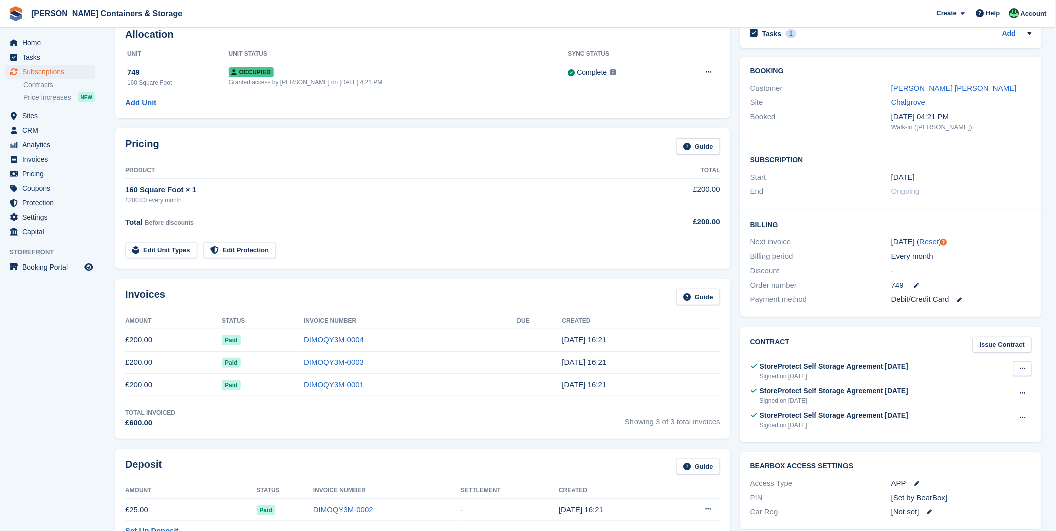
click at [1024, 367] on icon at bounding box center [1023, 368] width 6 height 7
click at [970, 393] on p "View" at bounding box center [983, 388] width 87 height 13
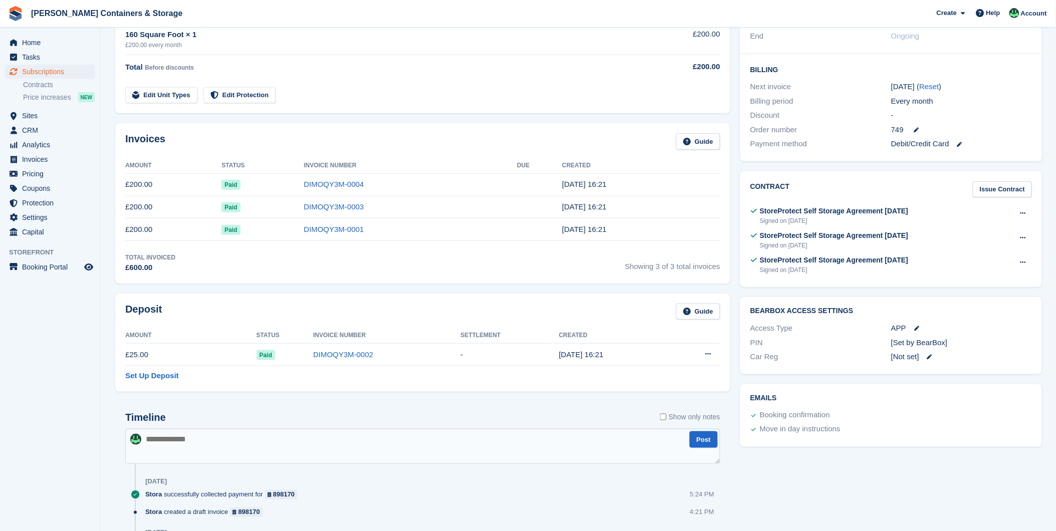
scroll to position [212, 0]
click at [1022, 234] on icon at bounding box center [1023, 237] width 6 height 7
click at [965, 258] on p "View" at bounding box center [983, 257] width 87 height 13
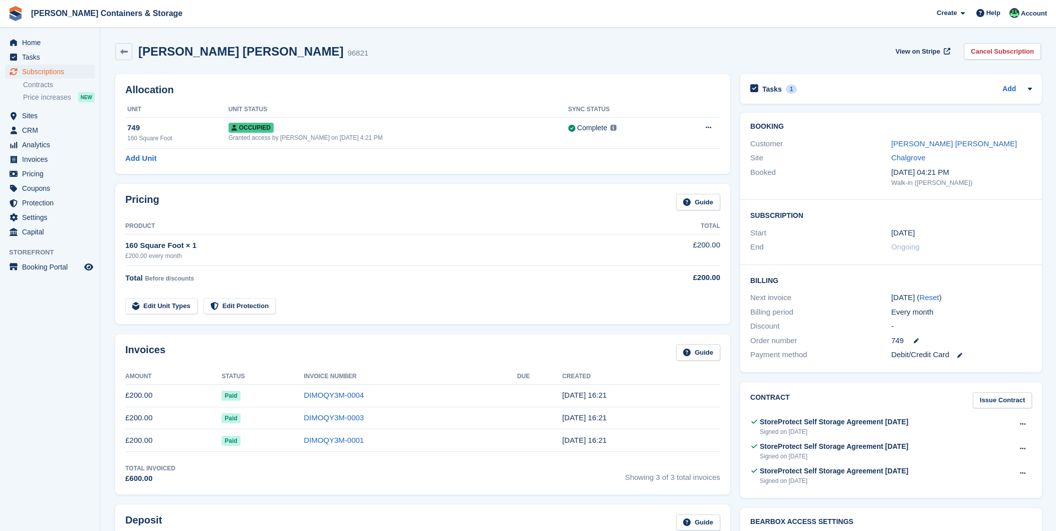
scroll to position [212, 0]
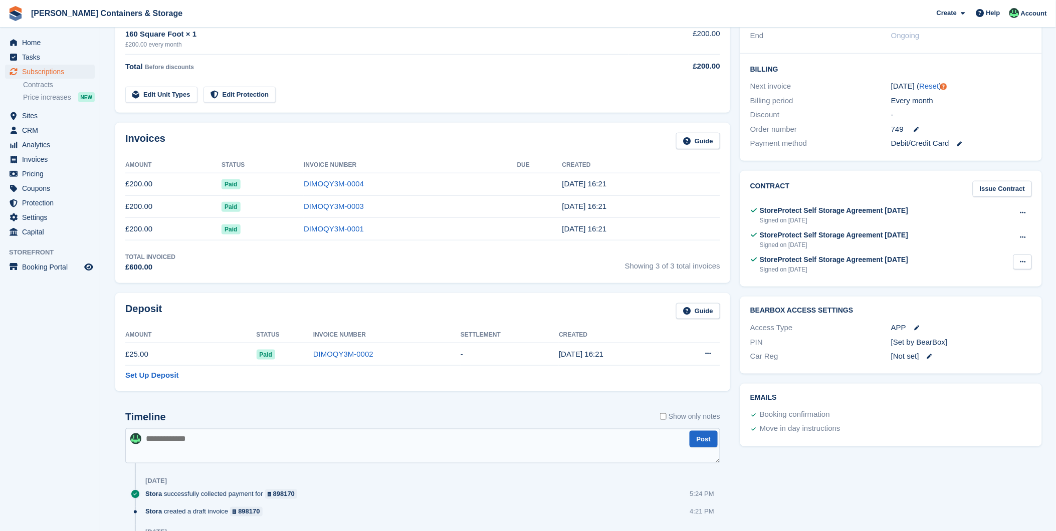
click at [1026, 262] on button at bounding box center [1022, 262] width 19 height 15
click at [619, 103] on div "Pricing Guide Product Total 160 Square Foot × 1 £200.00 every month £200.00 Tot…" at bounding box center [422, 42] width 615 height 140
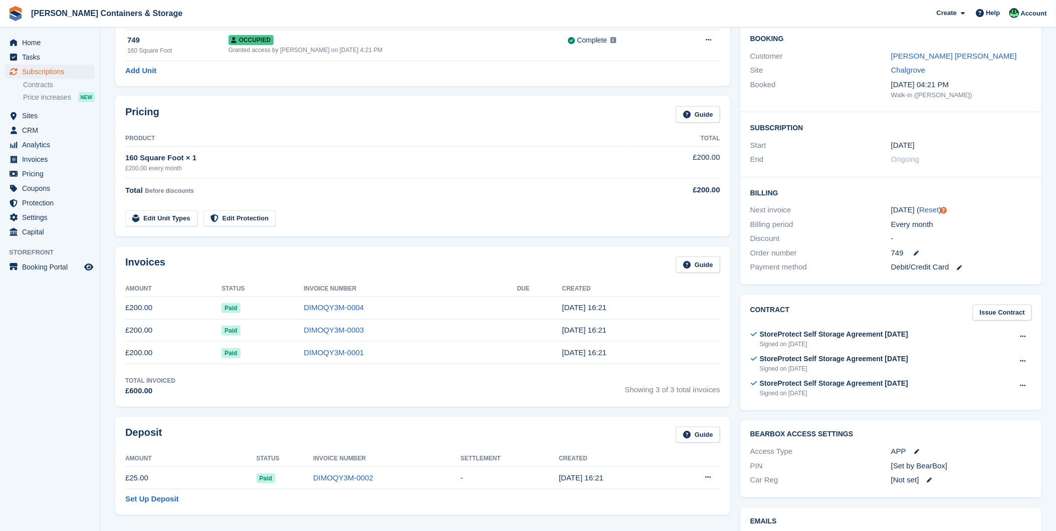
scroll to position [0, 0]
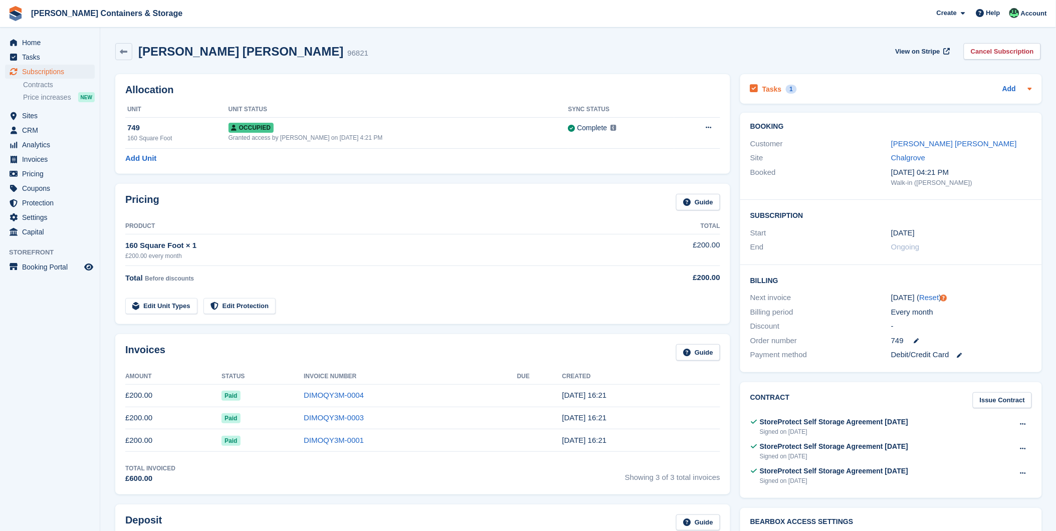
click at [786, 86] on div "1" at bounding box center [792, 89] width 12 height 9
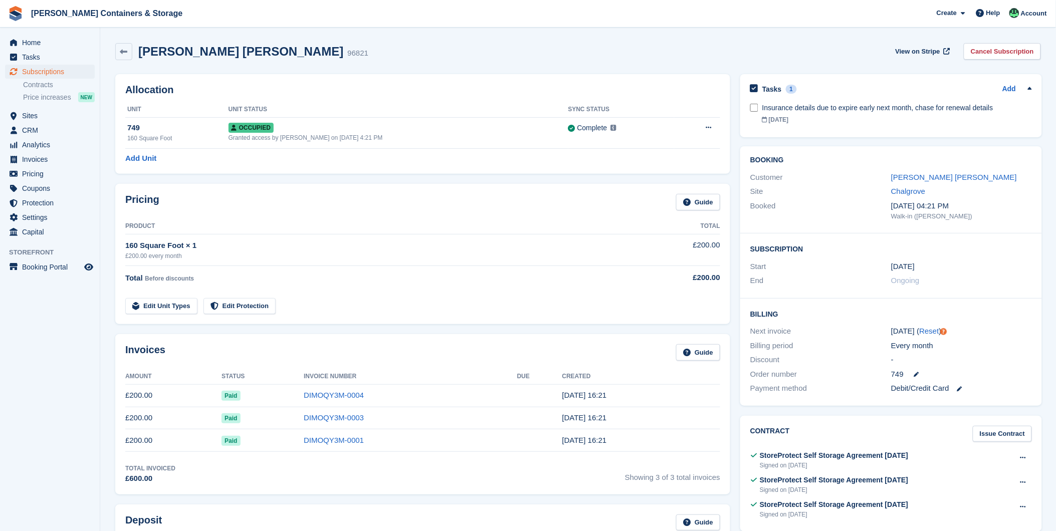
click at [603, 348] on div "Invoices Guide" at bounding box center [422, 355] width 595 height 23
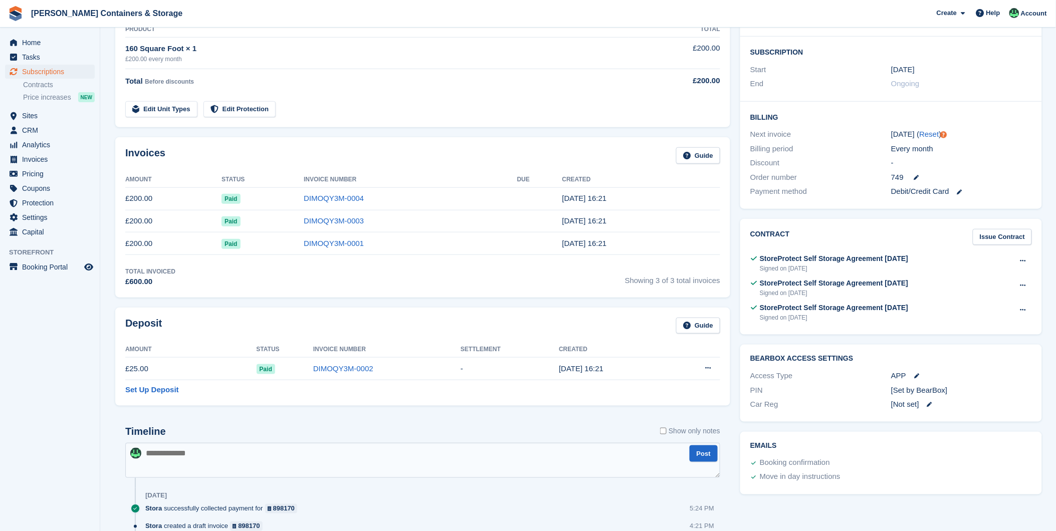
scroll to position [278, 0]
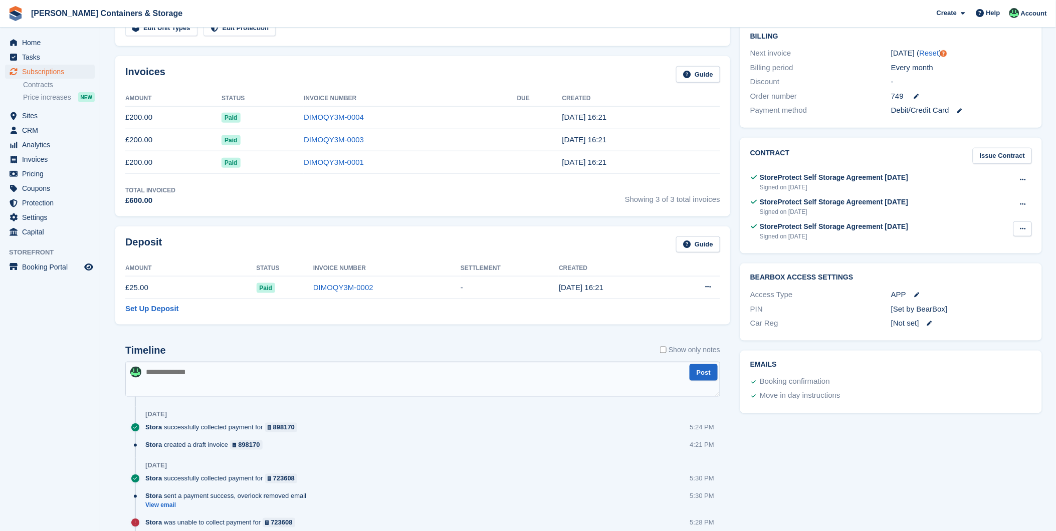
click at [1021, 228] on icon at bounding box center [1023, 229] width 6 height 7
click at [994, 245] on p "View" at bounding box center [983, 248] width 87 height 13
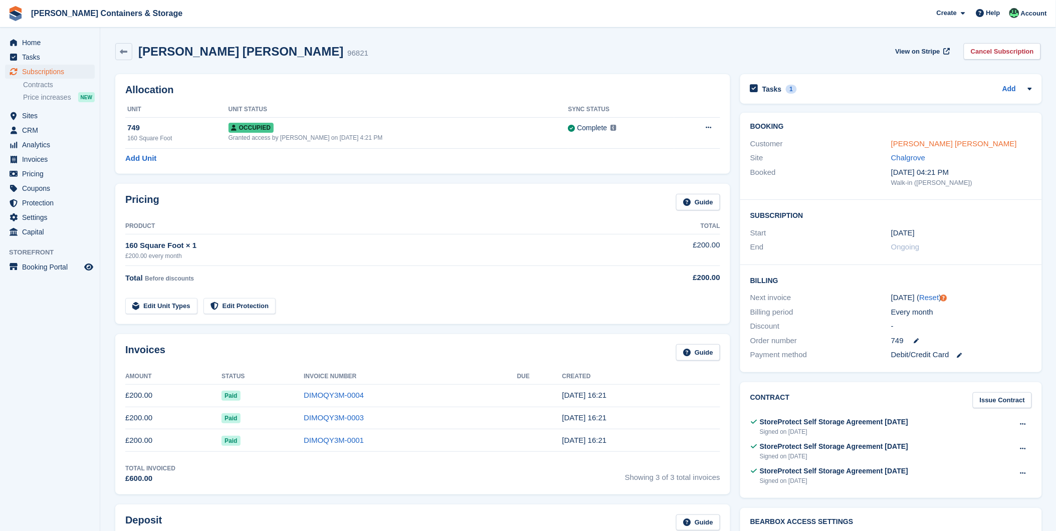
click at [929, 141] on link "Arshdeep Singh Sohi" at bounding box center [954, 143] width 126 height 9
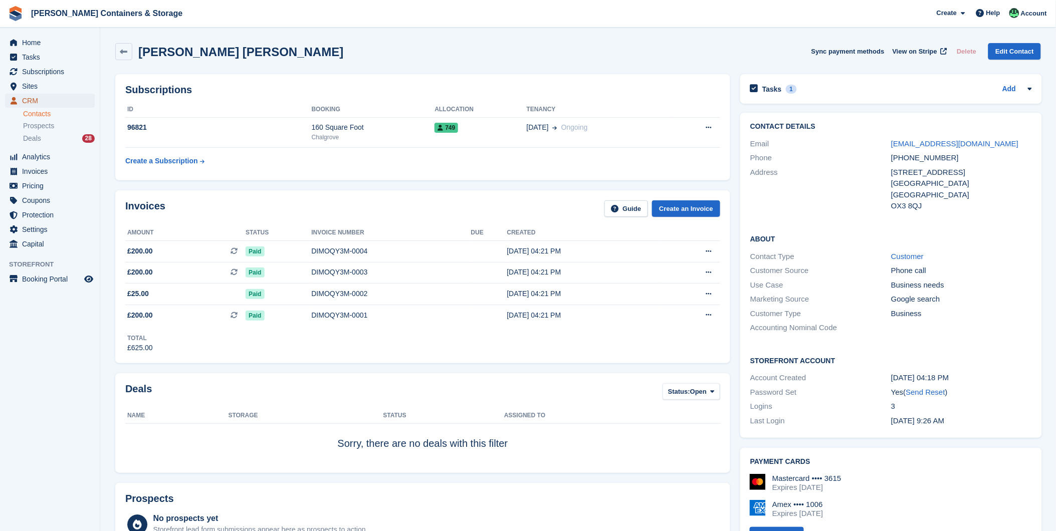
click at [32, 98] on span "CRM" at bounding box center [52, 101] width 60 height 14
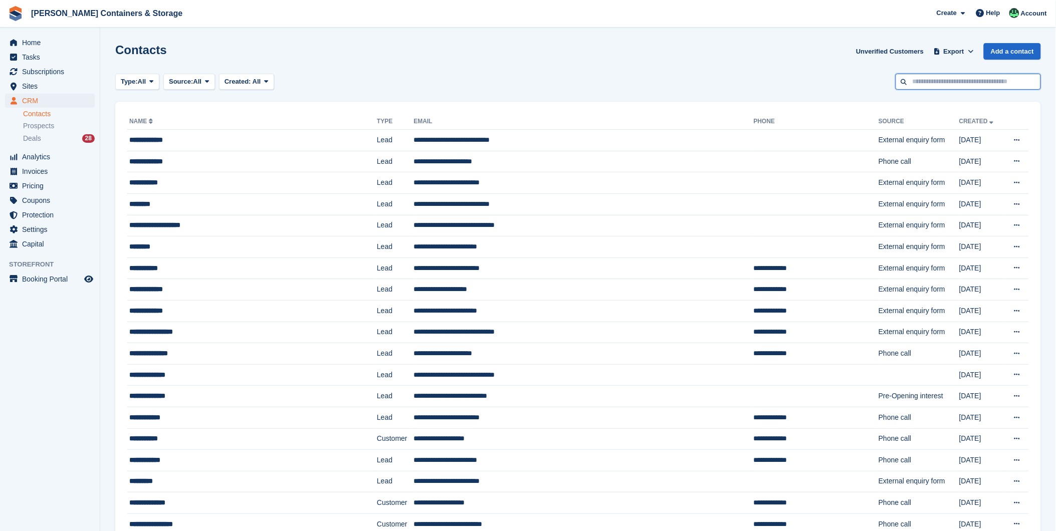
click at [941, 80] on input "text" at bounding box center [968, 82] width 145 height 17
type input "**********"
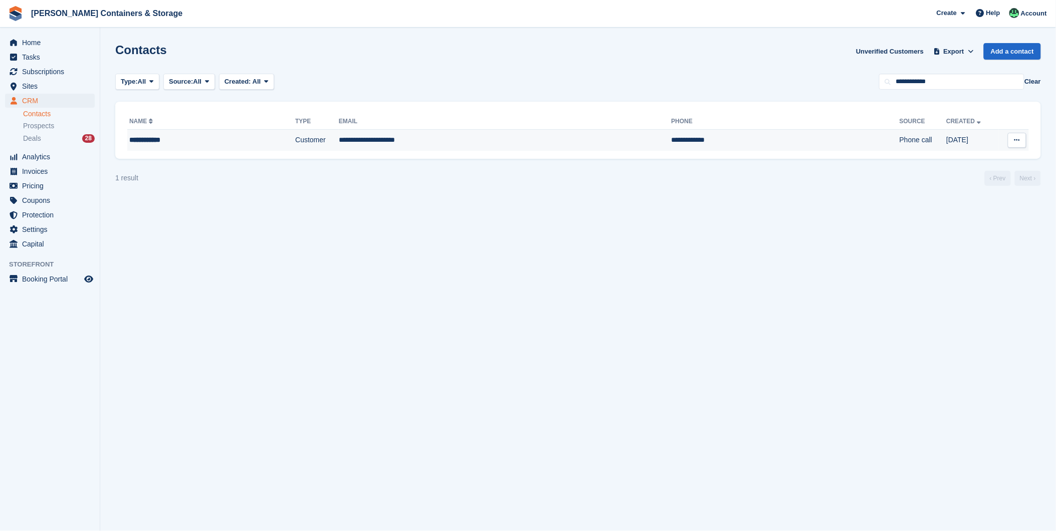
click at [204, 137] on div "**********" at bounding box center [186, 140] width 115 height 11
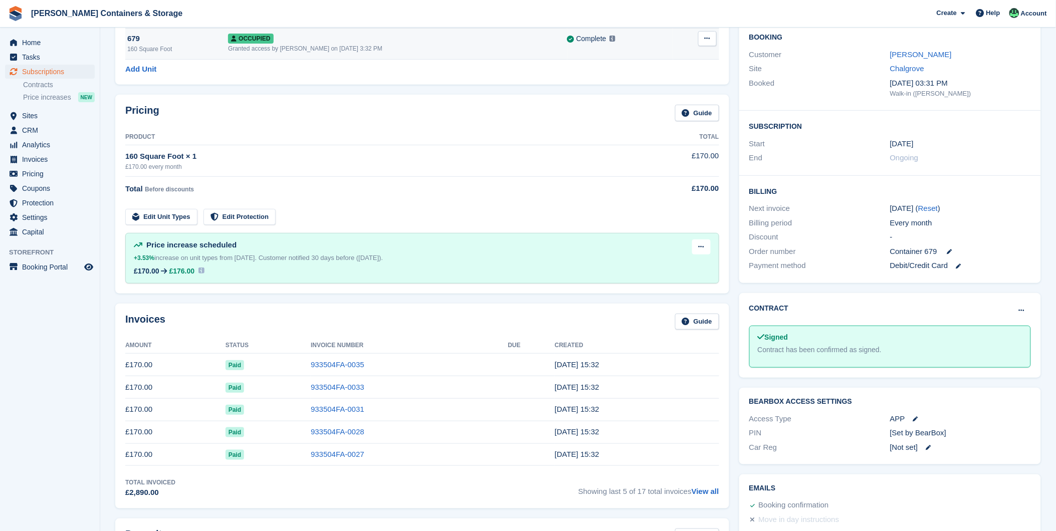
scroll to position [56, 0]
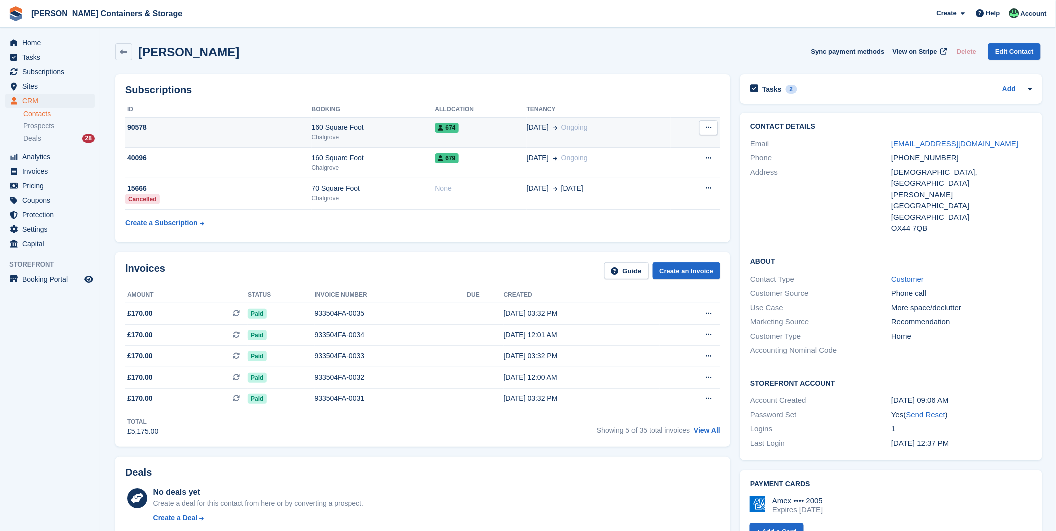
click at [394, 134] on div "Chalgrove" at bounding box center [373, 137] width 123 height 9
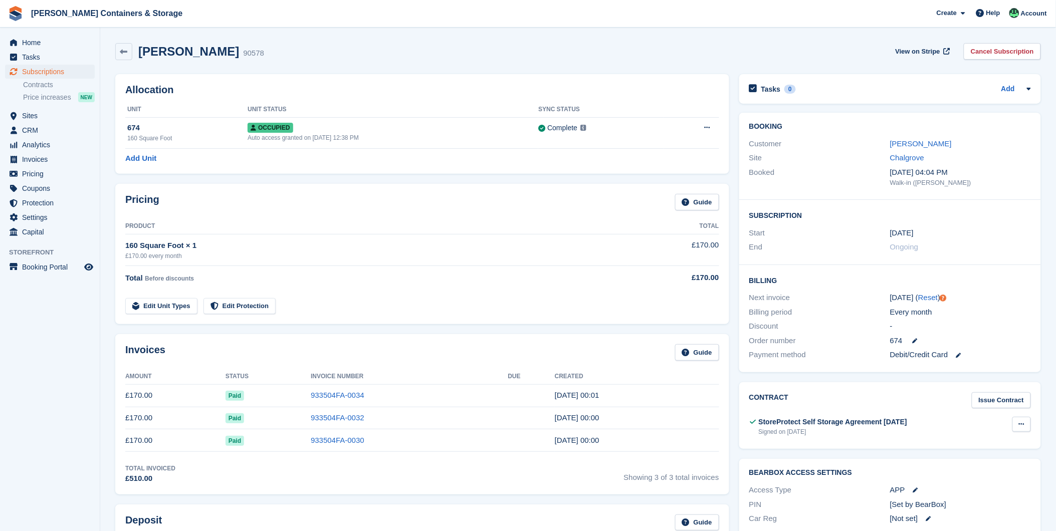
click at [1023, 420] on button at bounding box center [1021, 424] width 19 height 15
click at [968, 444] on p "View" at bounding box center [982, 444] width 87 height 13
click at [925, 146] on link "[PERSON_NAME]" at bounding box center [921, 143] width 62 height 9
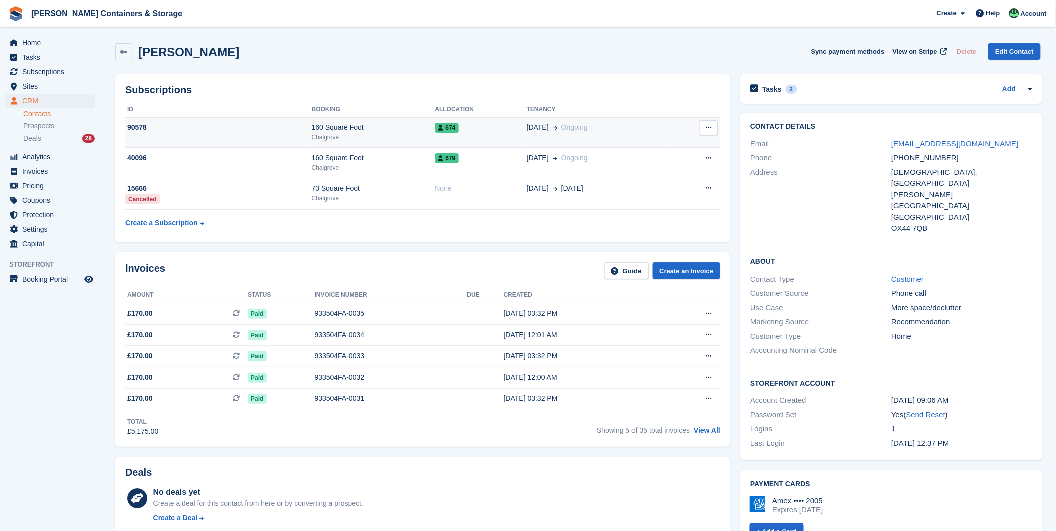
click at [528, 130] on span "[DATE]" at bounding box center [538, 127] width 22 height 11
click at [492, 133] on div "674" at bounding box center [481, 127] width 92 height 11
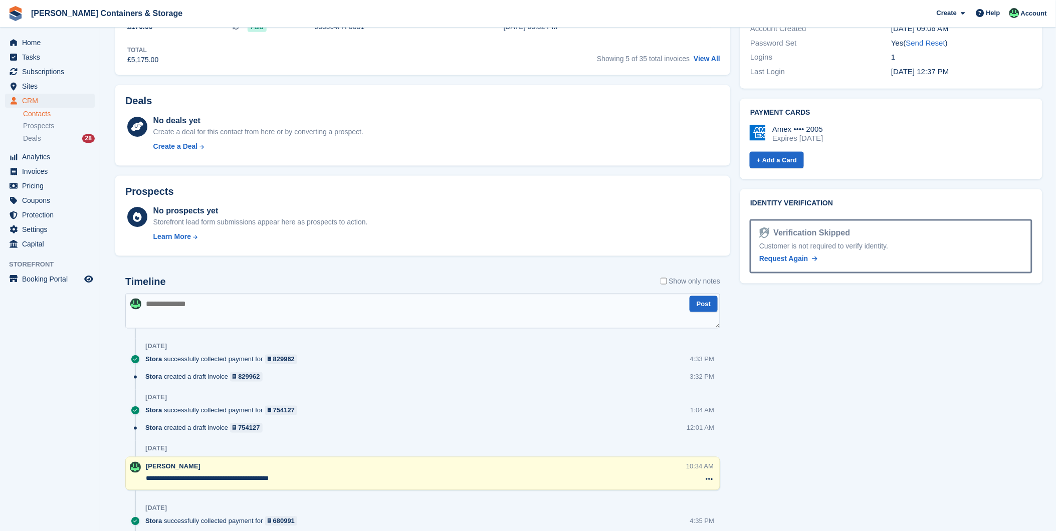
scroll to position [389, 0]
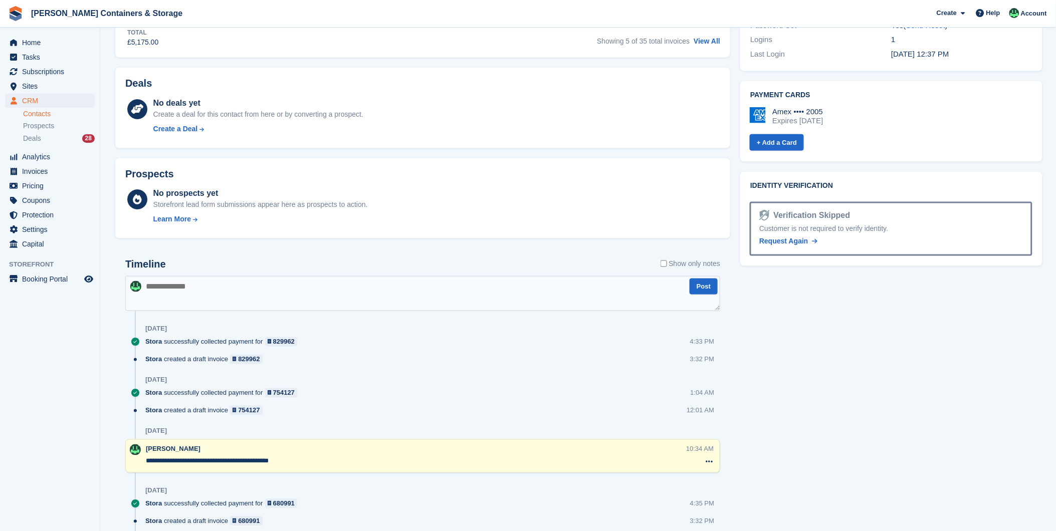
click at [171, 291] on textarea at bounding box center [422, 293] width 595 height 35
paste textarea "**********"
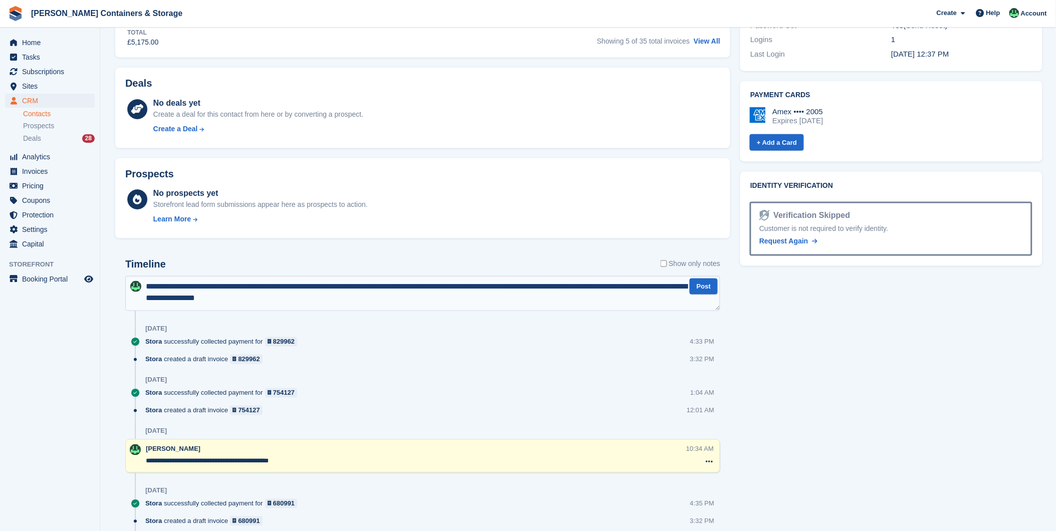
drag, startPoint x: 164, startPoint y: 286, endPoint x: 103, endPoint y: 287, distance: 61.2
click at [184, 287] on textarea "**********" at bounding box center [422, 293] width 595 height 35
click at [332, 284] on textarea "**********" at bounding box center [422, 293] width 595 height 35
click at [336, 287] on textarea "**********" at bounding box center [422, 293] width 595 height 35
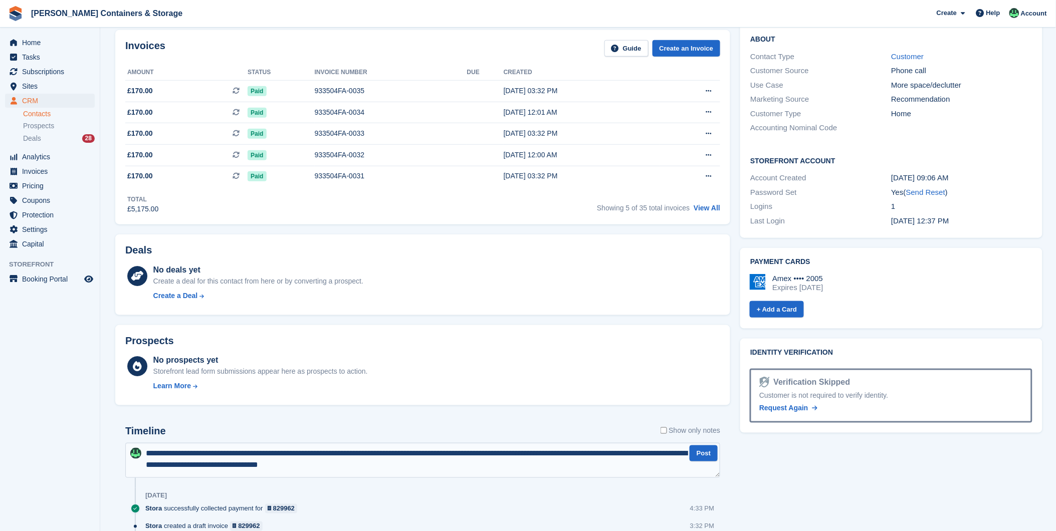
scroll to position [0, 0]
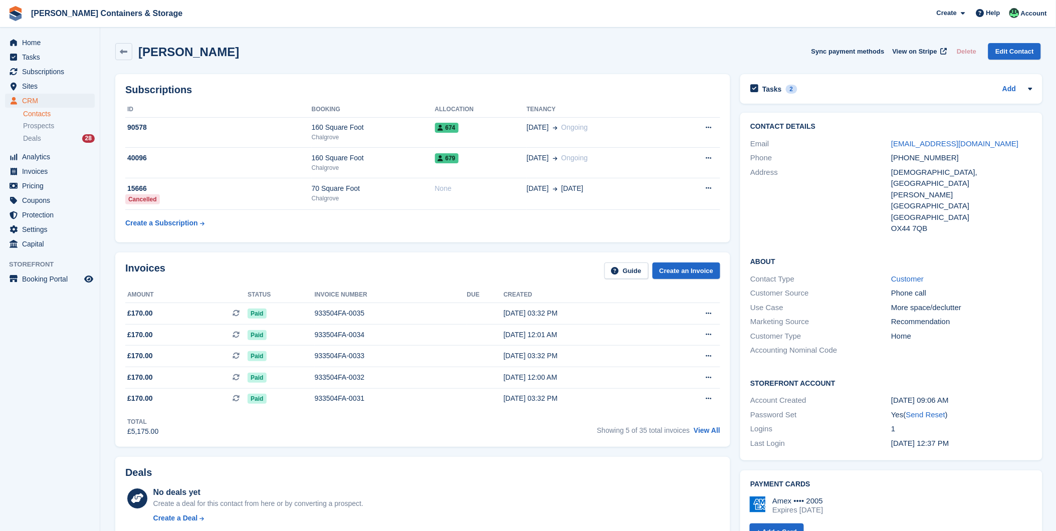
drag, startPoint x: 421, startPoint y: 164, endPoint x: 545, endPoint y: 25, distance: 186.3
click at [545, 25] on span "Jennings Containers & Storage Create Subscription Invoice Contact Deal Discount…" at bounding box center [528, 13] width 1056 height 27
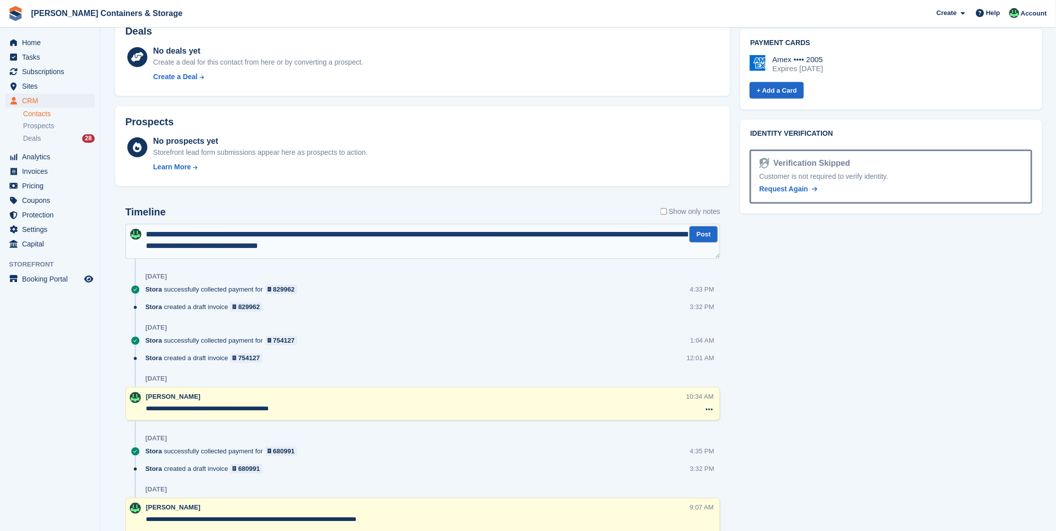
scroll to position [557, 0]
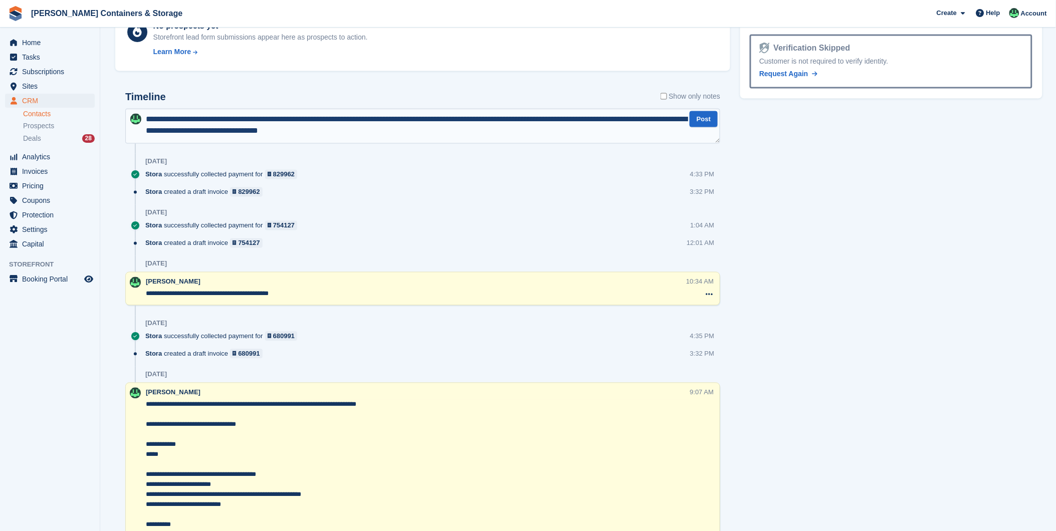
click at [368, 134] on textarea "**********" at bounding box center [422, 126] width 595 height 35
click at [411, 122] on textarea "**********" at bounding box center [422, 126] width 595 height 35
type textarea "**********"
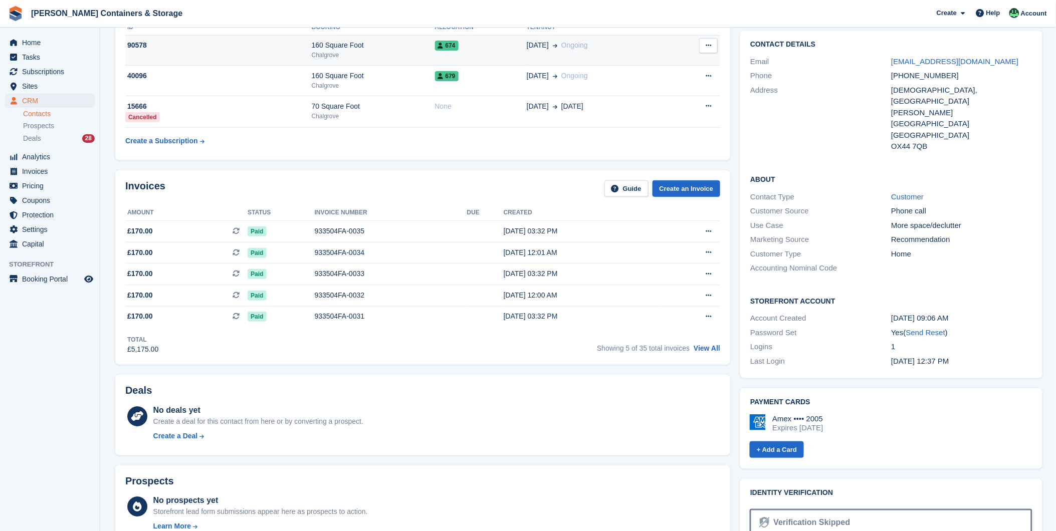
scroll to position [0, 0]
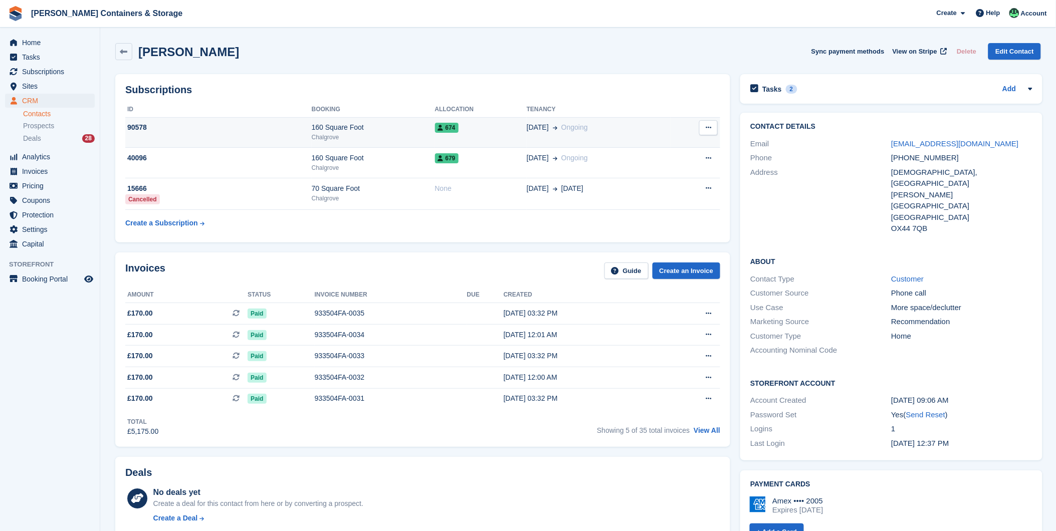
click at [387, 140] on div "Chalgrove" at bounding box center [373, 137] width 123 height 9
click at [412, 134] on div "Chalgrove" at bounding box center [373, 137] width 123 height 9
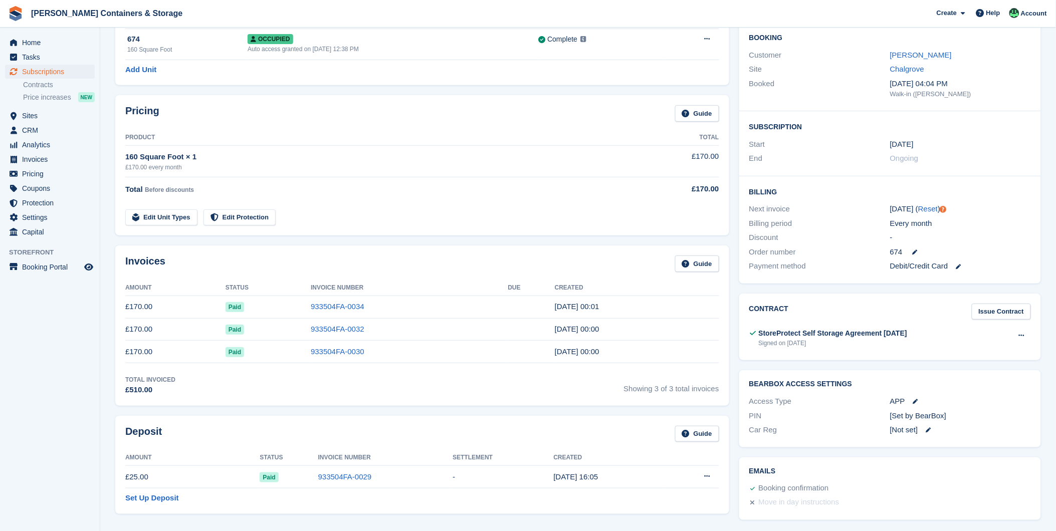
scroll to position [56, 0]
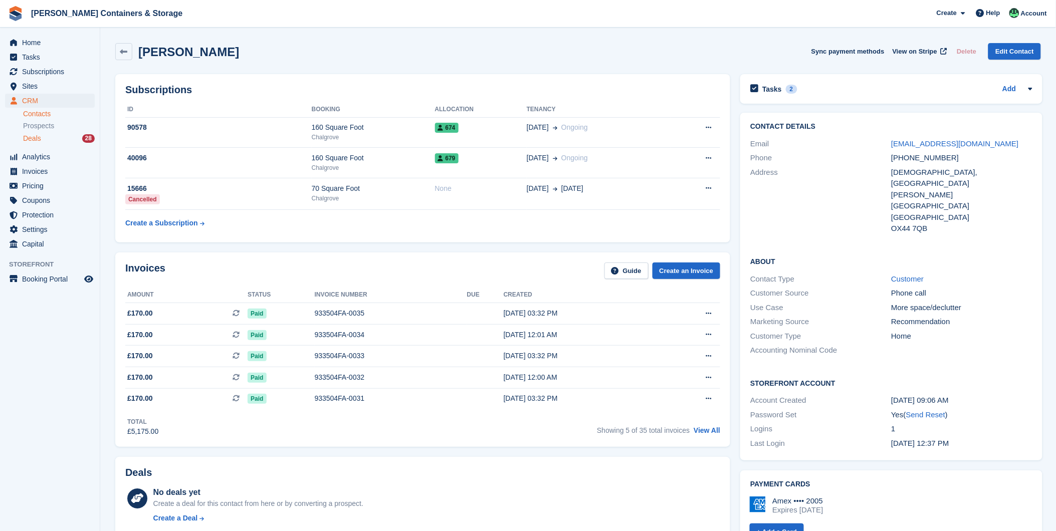
click at [34, 136] on span "Deals" at bounding box center [32, 139] width 18 height 10
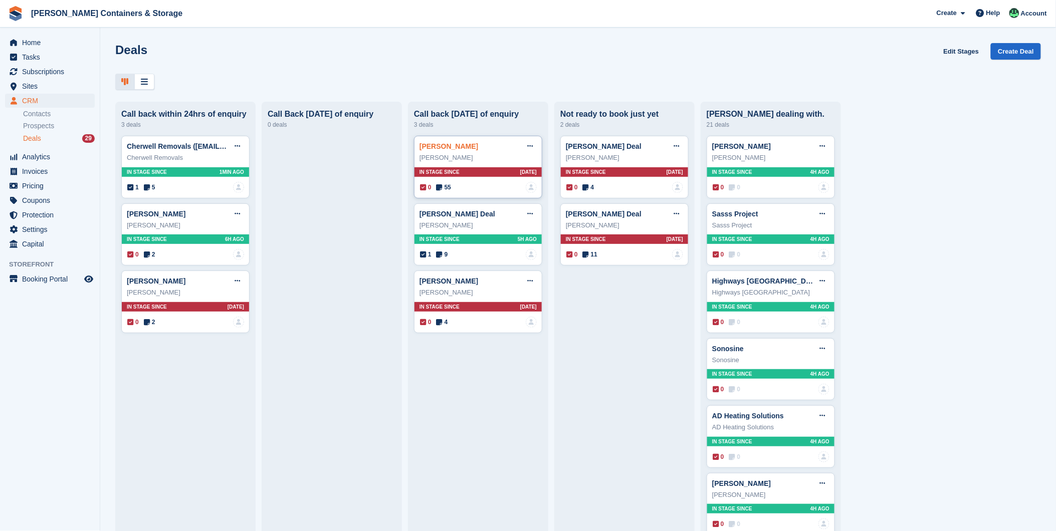
click at [452, 148] on link "Sam Gardom" at bounding box center [449, 146] width 59 height 8
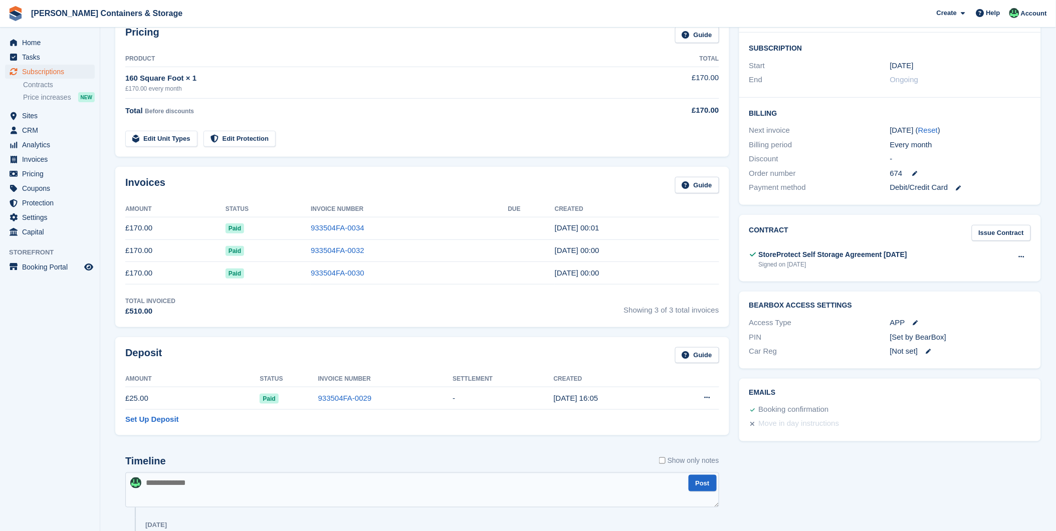
scroll to position [278, 0]
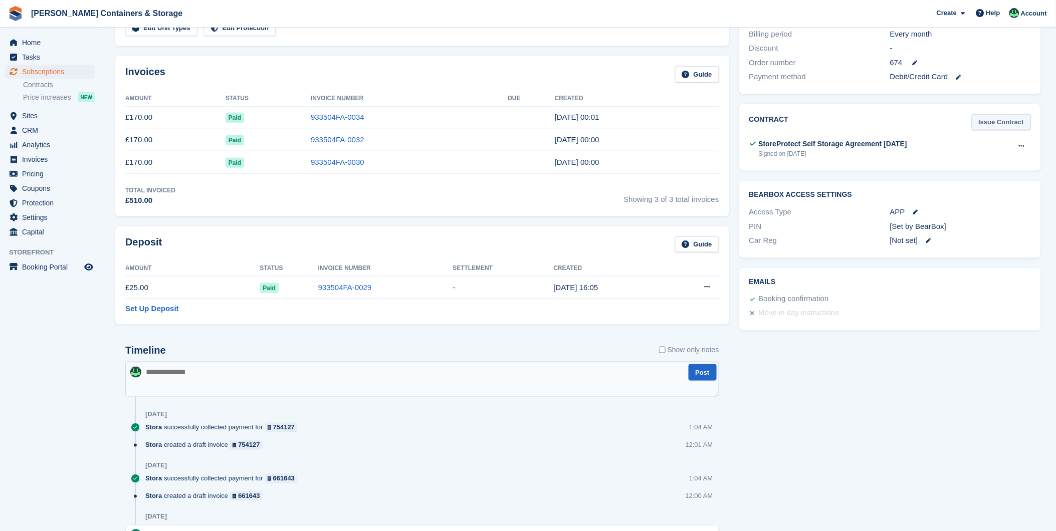
click at [1008, 125] on link "Issue Contract" at bounding box center [1001, 122] width 59 height 17
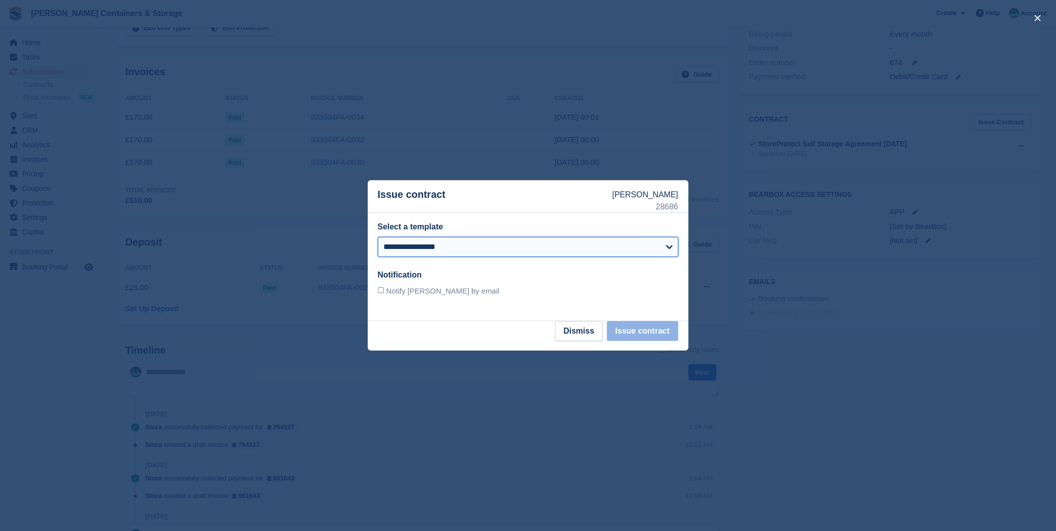
click at [424, 244] on select "**********" at bounding box center [528, 247] width 301 height 20
select select "**"
click at [378, 237] on select "**********" at bounding box center [528, 247] width 301 height 20
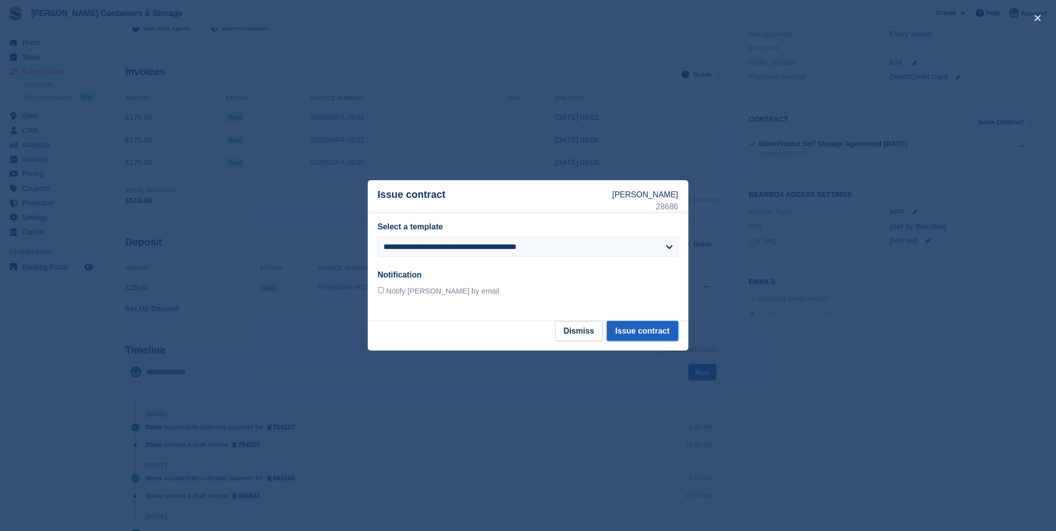
click at [639, 333] on button "Issue contract" at bounding box center [642, 331] width 71 height 20
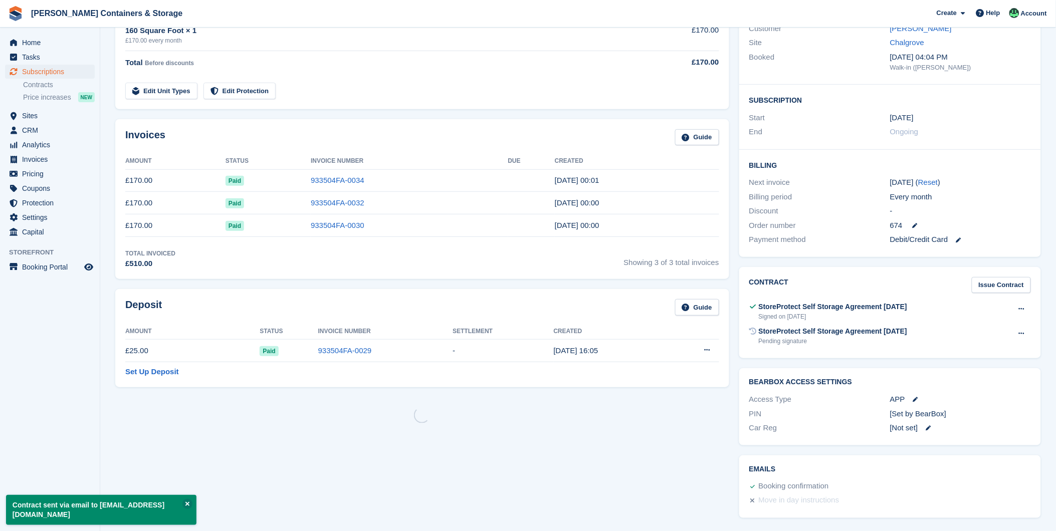
scroll to position [0, 0]
